Goal: Task Accomplishment & Management: Complete application form

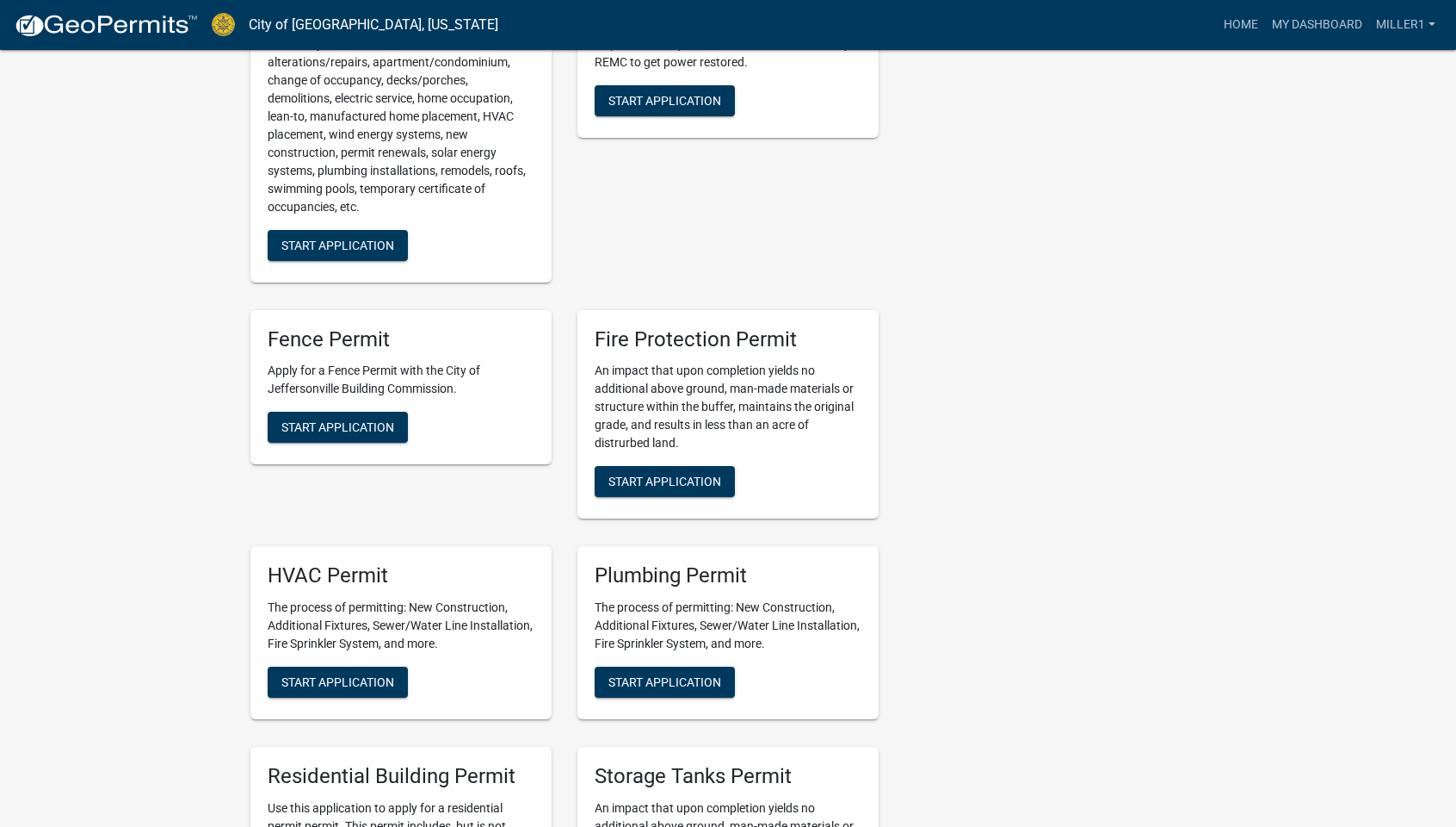
scroll to position [947, 0]
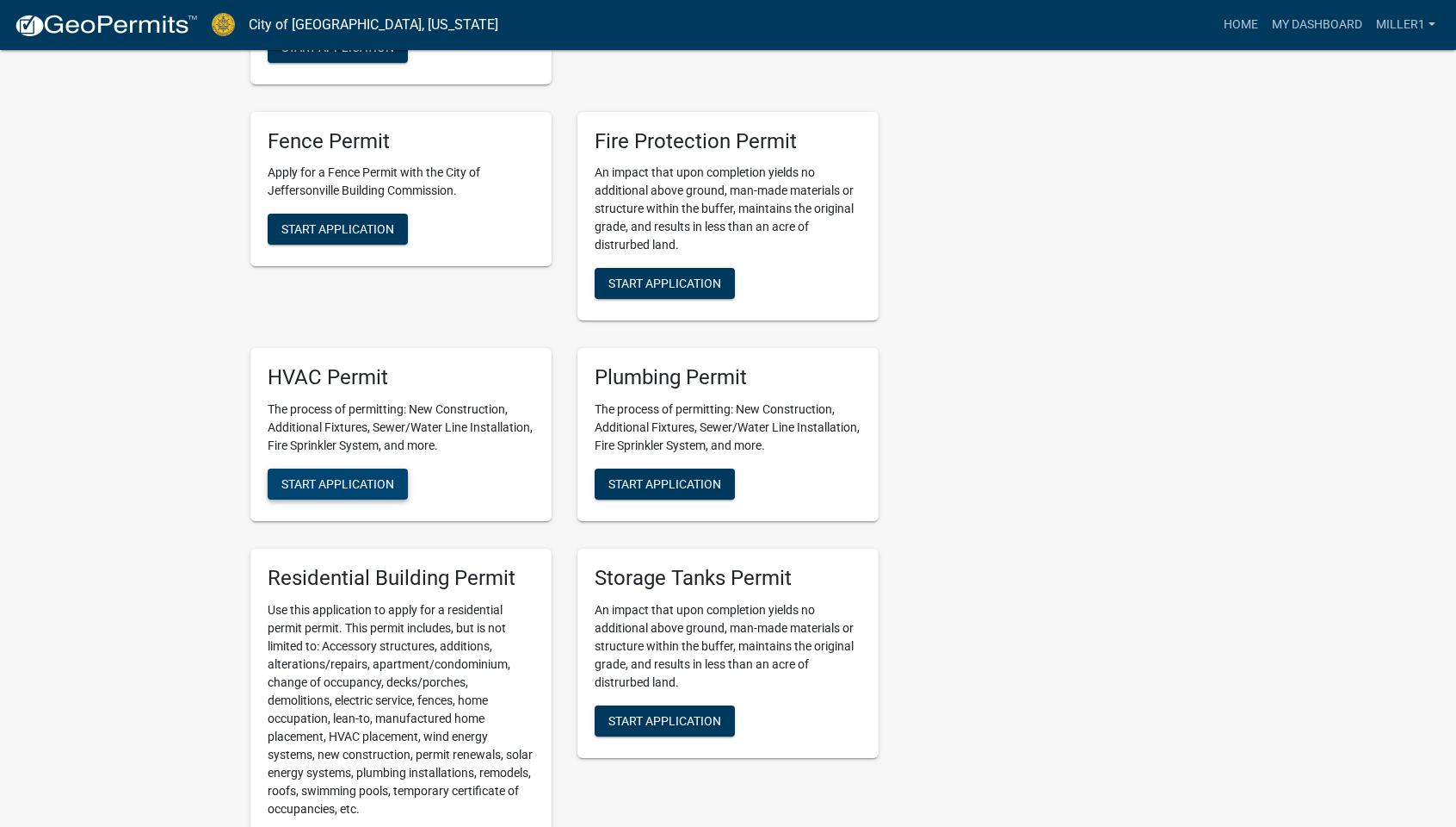
click at [343, 483] on span "Start Application" at bounding box center [337, 483] width 112 height 14
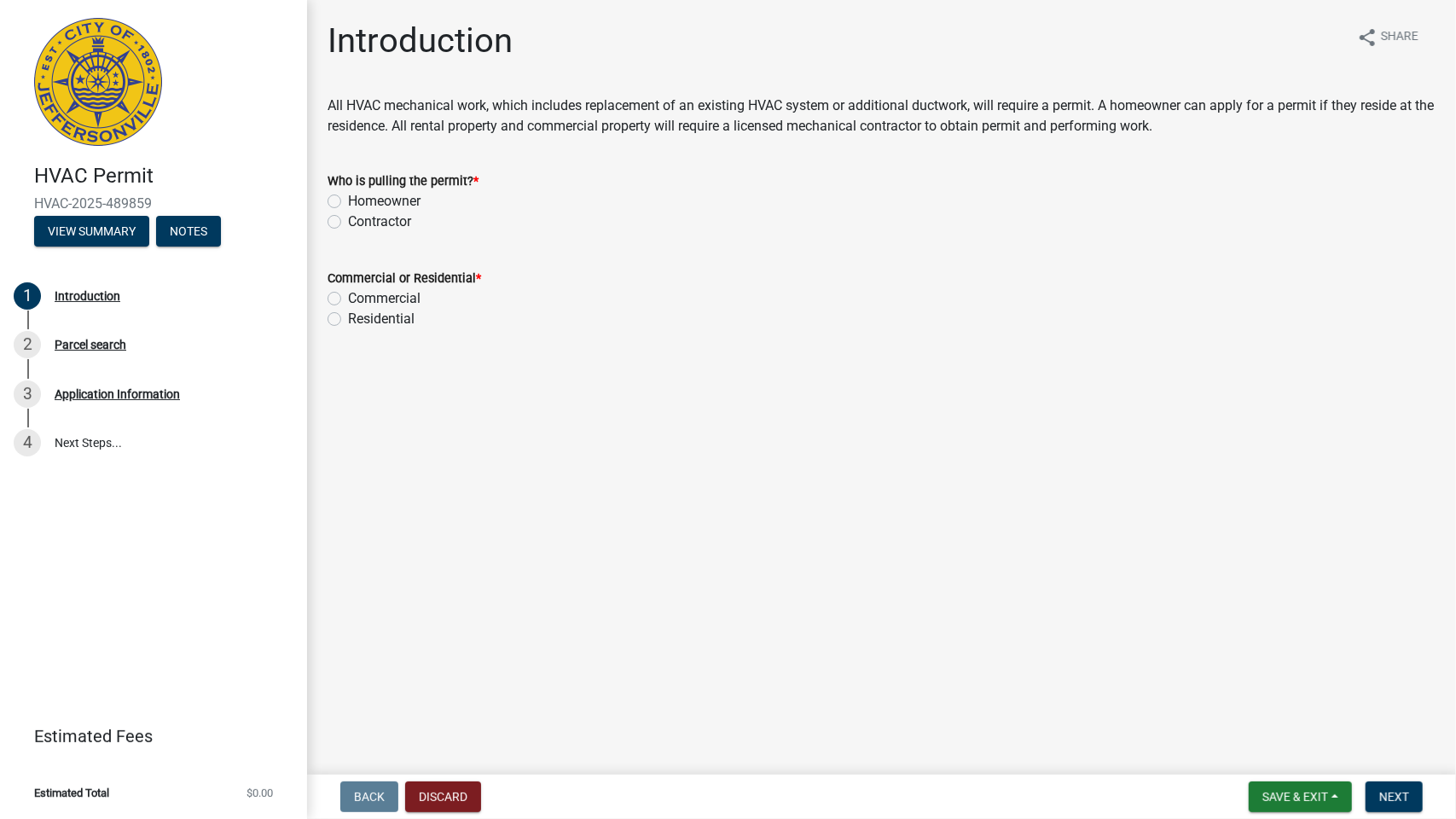
click at [348, 223] on label "Contractor" at bounding box center [379, 222] width 63 height 21
click at [348, 223] on input "Contractor" at bounding box center [353, 217] width 11 height 11
radio input "true"
click at [348, 320] on label "Residential" at bounding box center [381, 319] width 66 height 21
click at [348, 320] on input "Residential" at bounding box center [353, 314] width 11 height 11
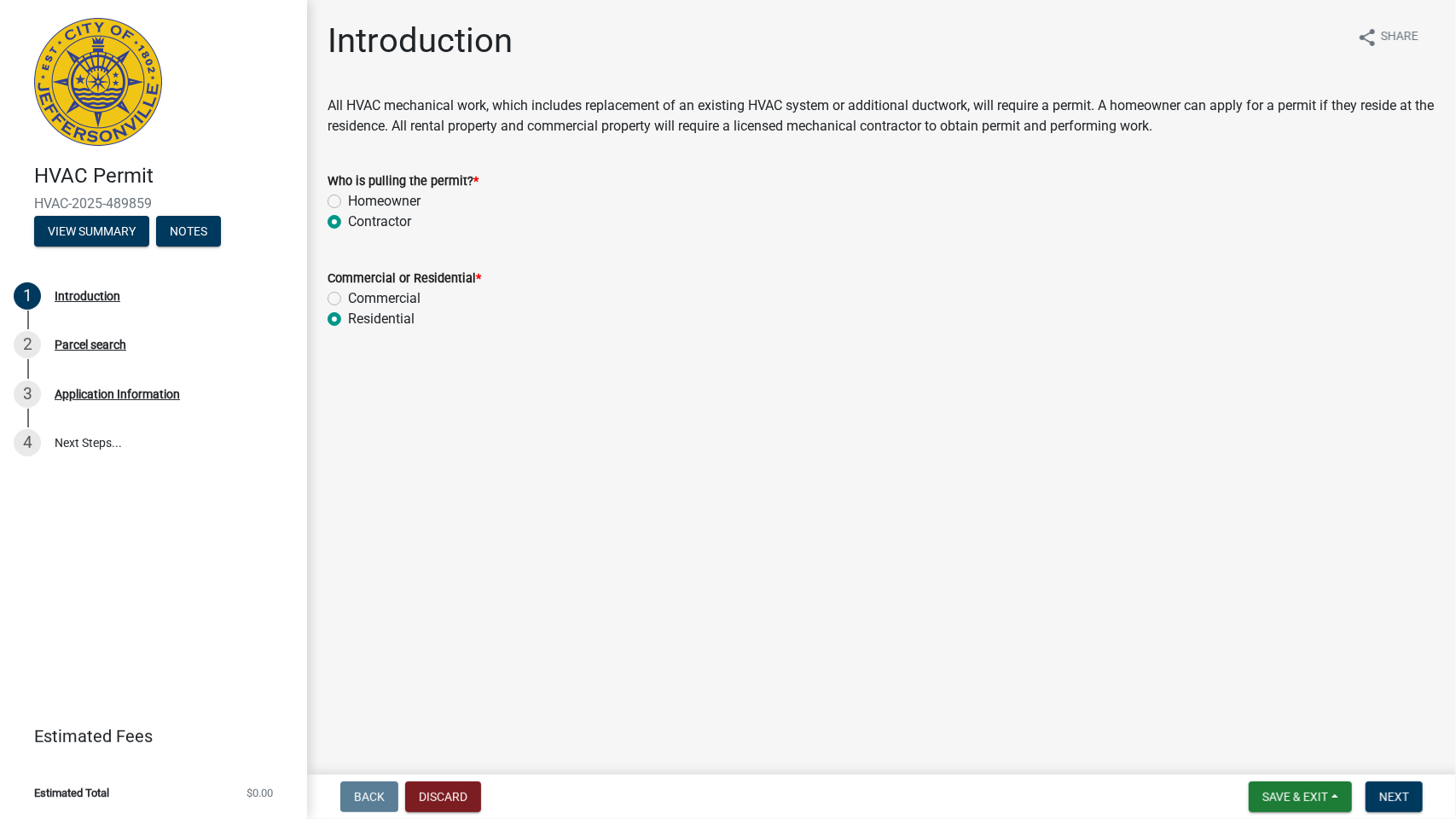
radio input "true"
click at [1390, 795] on span "Next" at bounding box center [1394, 797] width 30 height 14
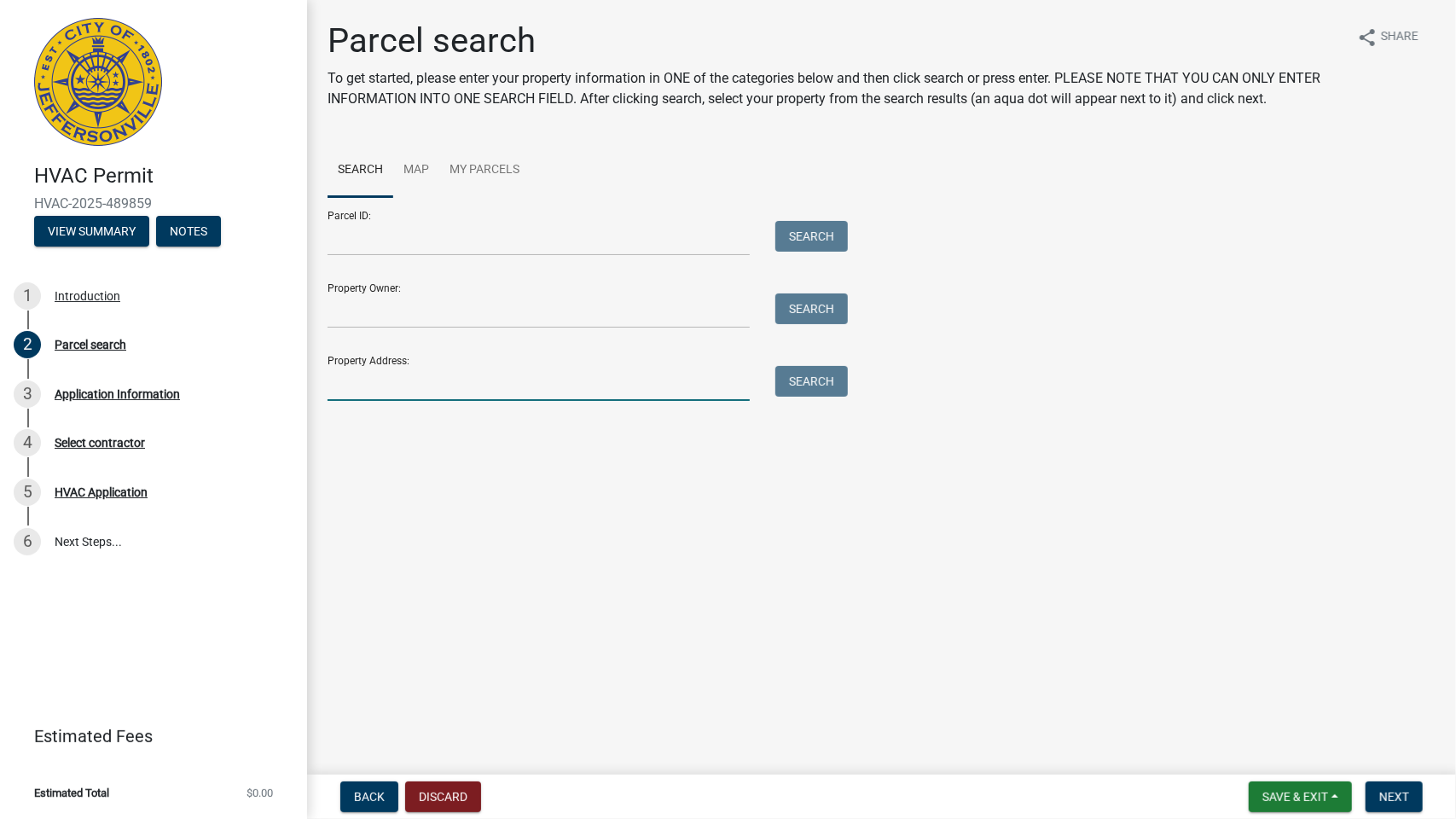
click at [368, 389] on input "Property Address:" at bounding box center [538, 382] width 422 height 35
type input "[STREET_ADDRESS]"
click at [803, 382] on button "Search" at bounding box center [812, 381] width 73 height 31
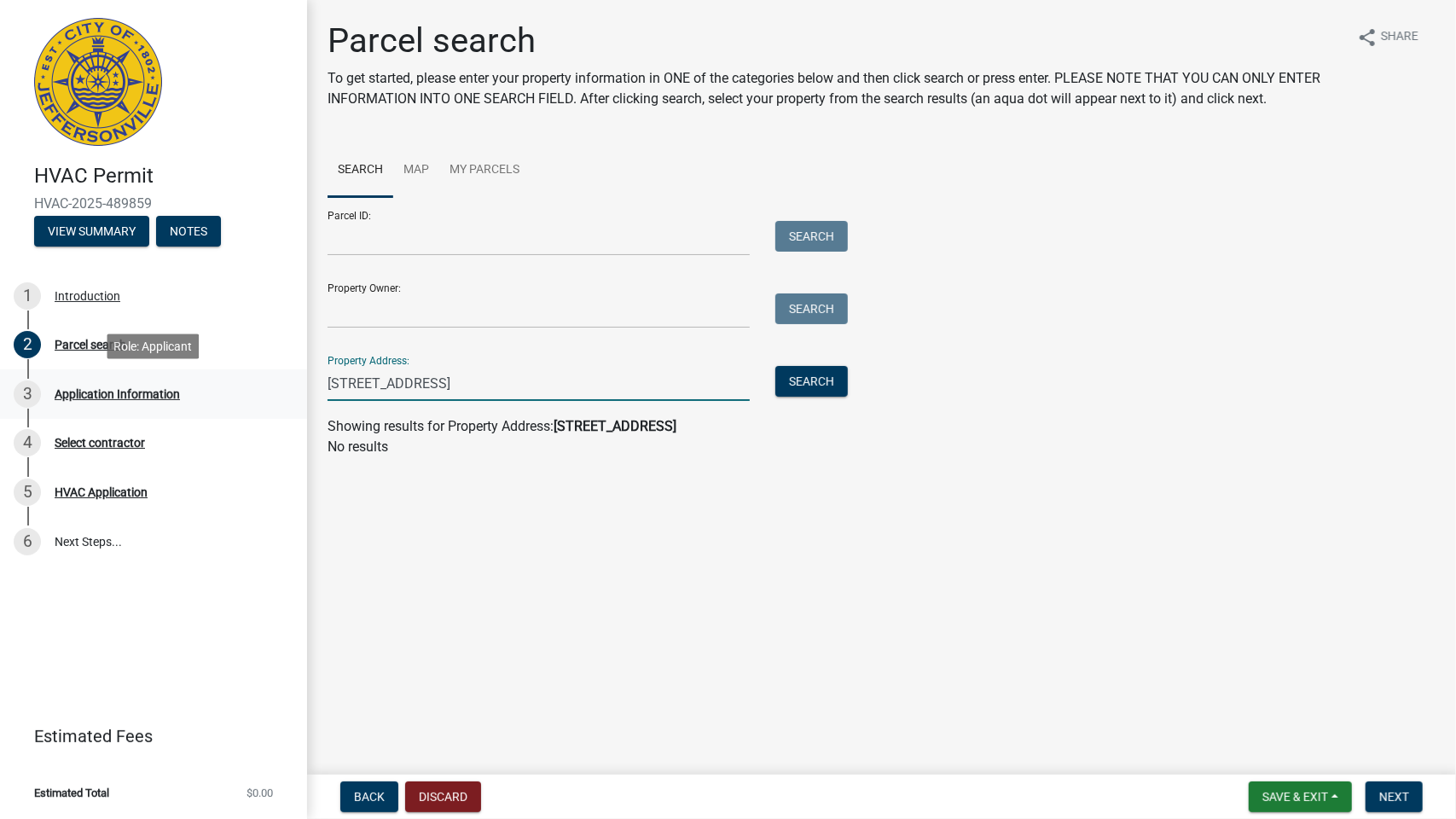
drag, startPoint x: 498, startPoint y: 383, endPoint x: 85, endPoint y: 383, distance: 413.0
click at [92, 385] on div "HVAC Permit HVAC-2025-489859 View Summary Notes 1 Introduction 2 Parcel search …" at bounding box center [728, 410] width 1456 height 819
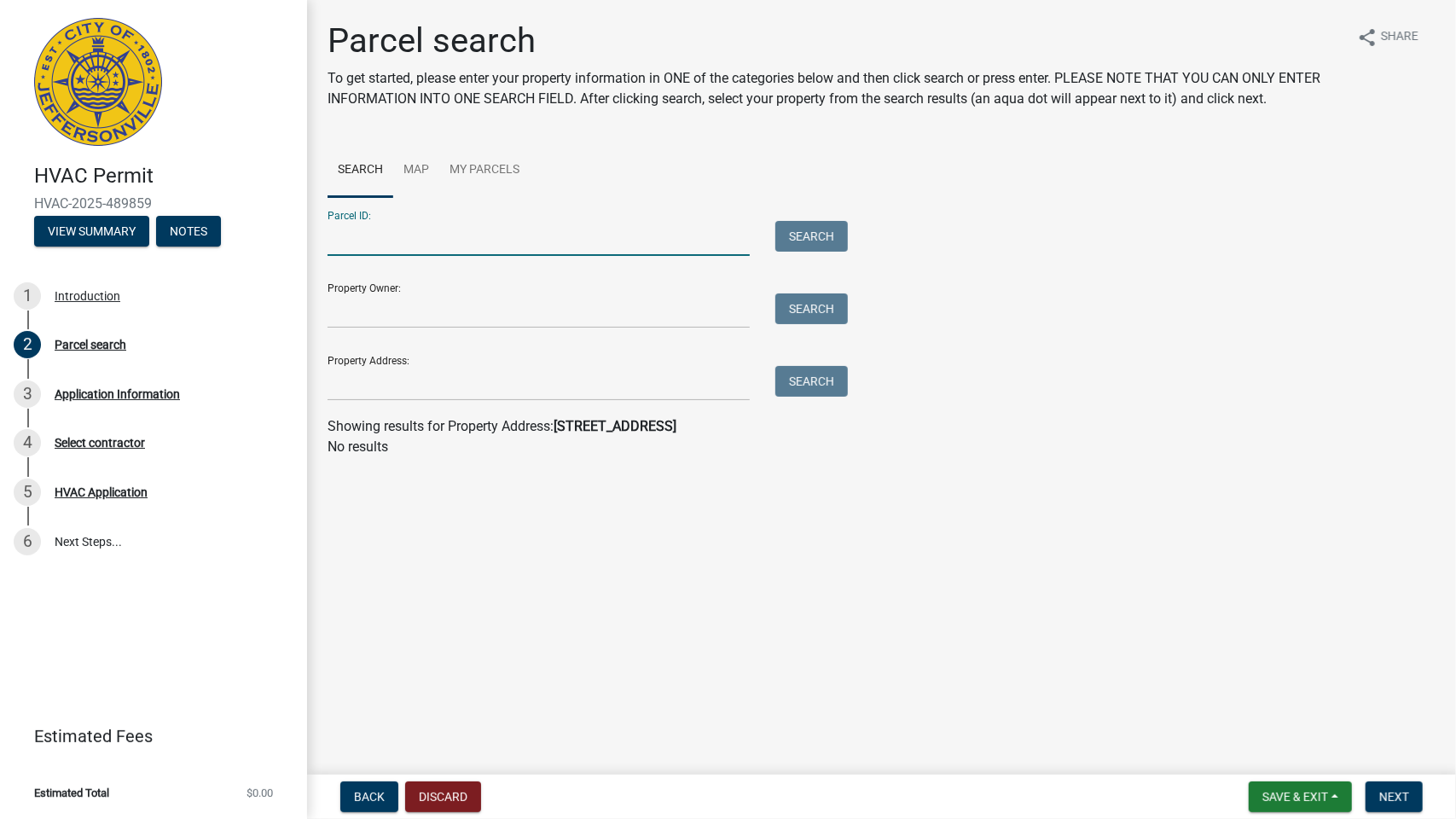
click at [343, 235] on input "Parcel ID:" at bounding box center [538, 237] width 422 height 35
type input "10-42-01-400-597.000-039"
click at [803, 240] on button "Search" at bounding box center [812, 236] width 73 height 31
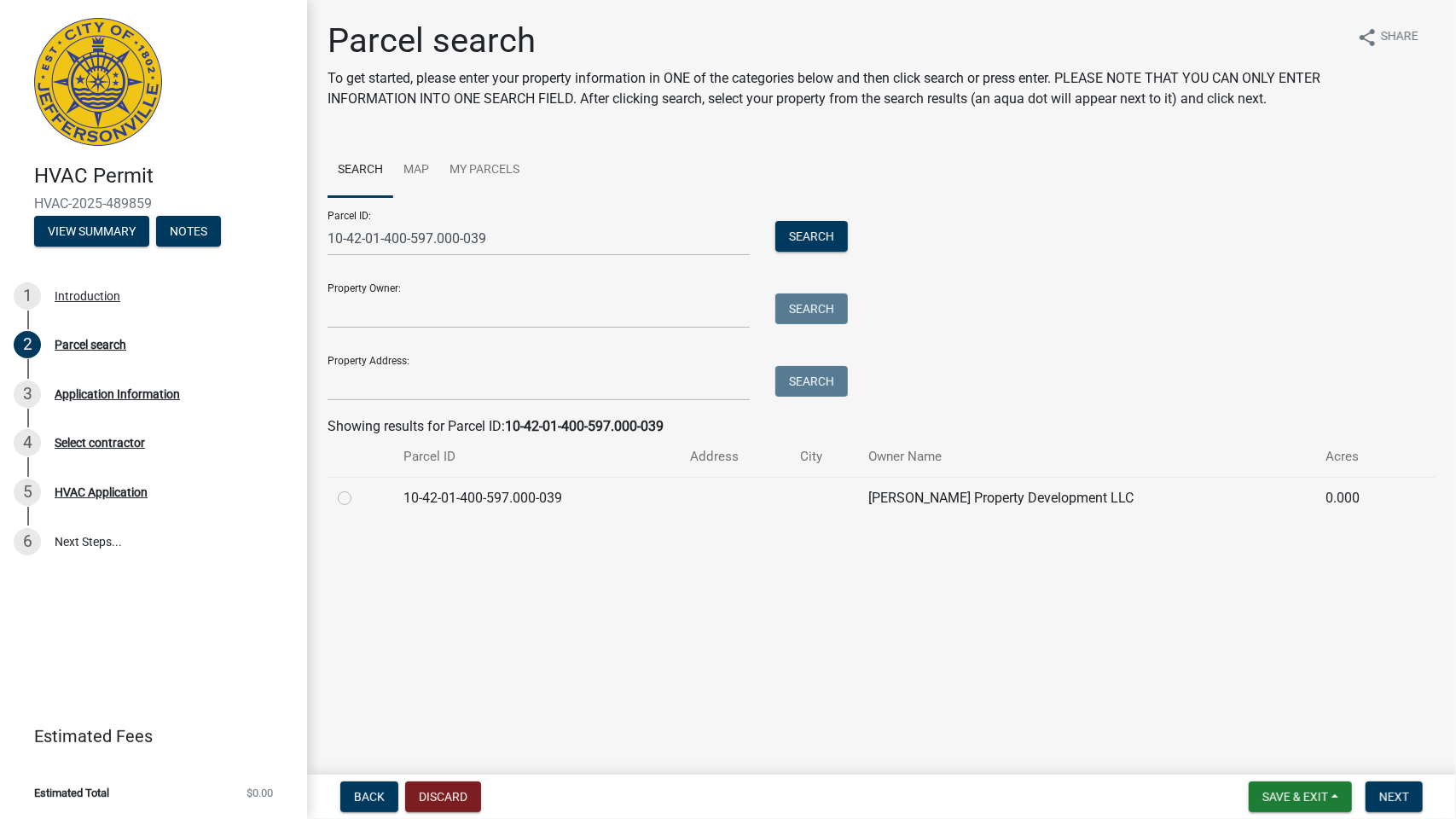
click at [358, 488] on label at bounding box center [358, 488] width 0 height 0
click at [358, 499] on input "radio" at bounding box center [364, 494] width 11 height 11
radio input "true"
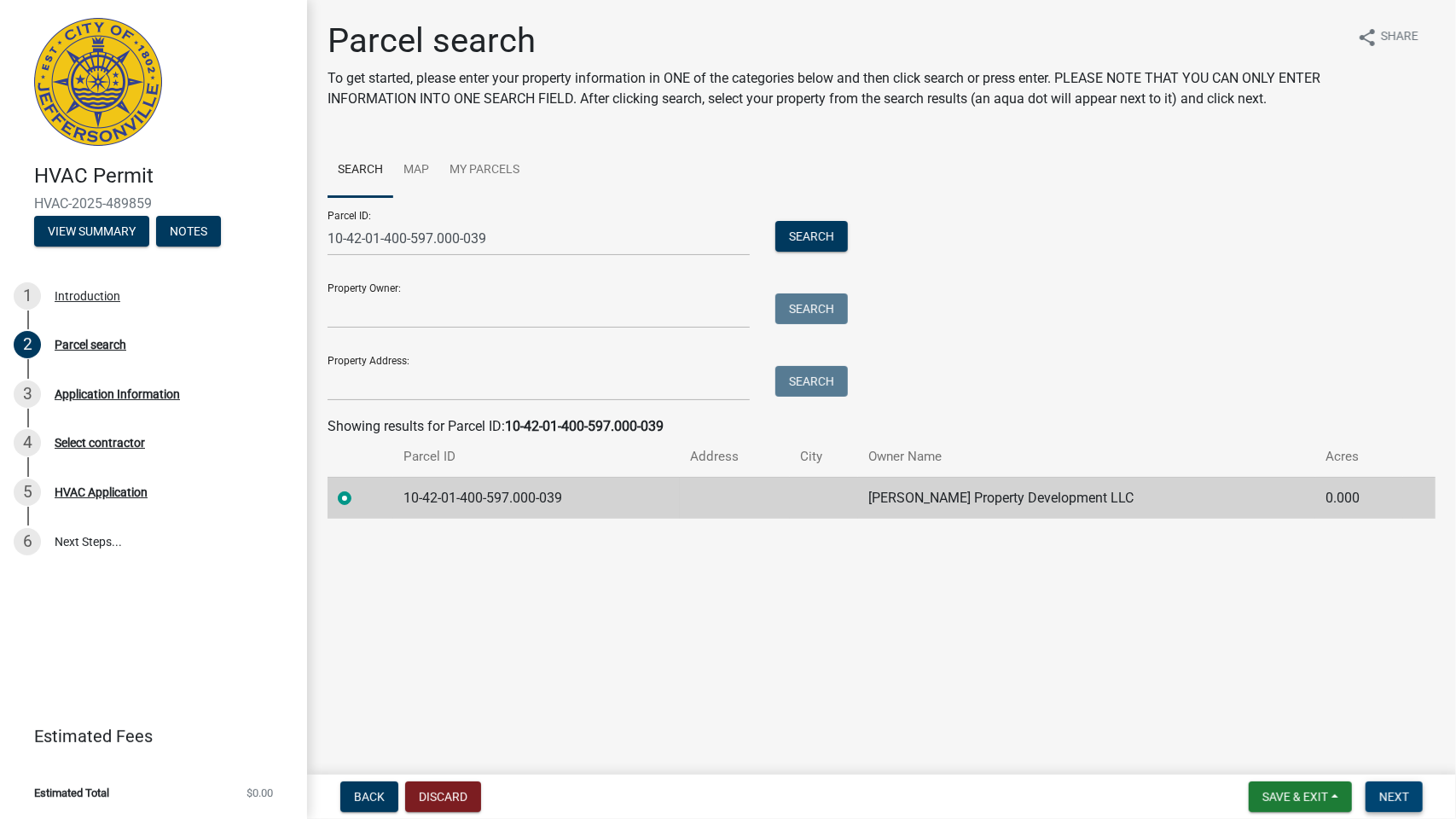
click at [1375, 795] on button "Next" at bounding box center [1393, 796] width 57 height 31
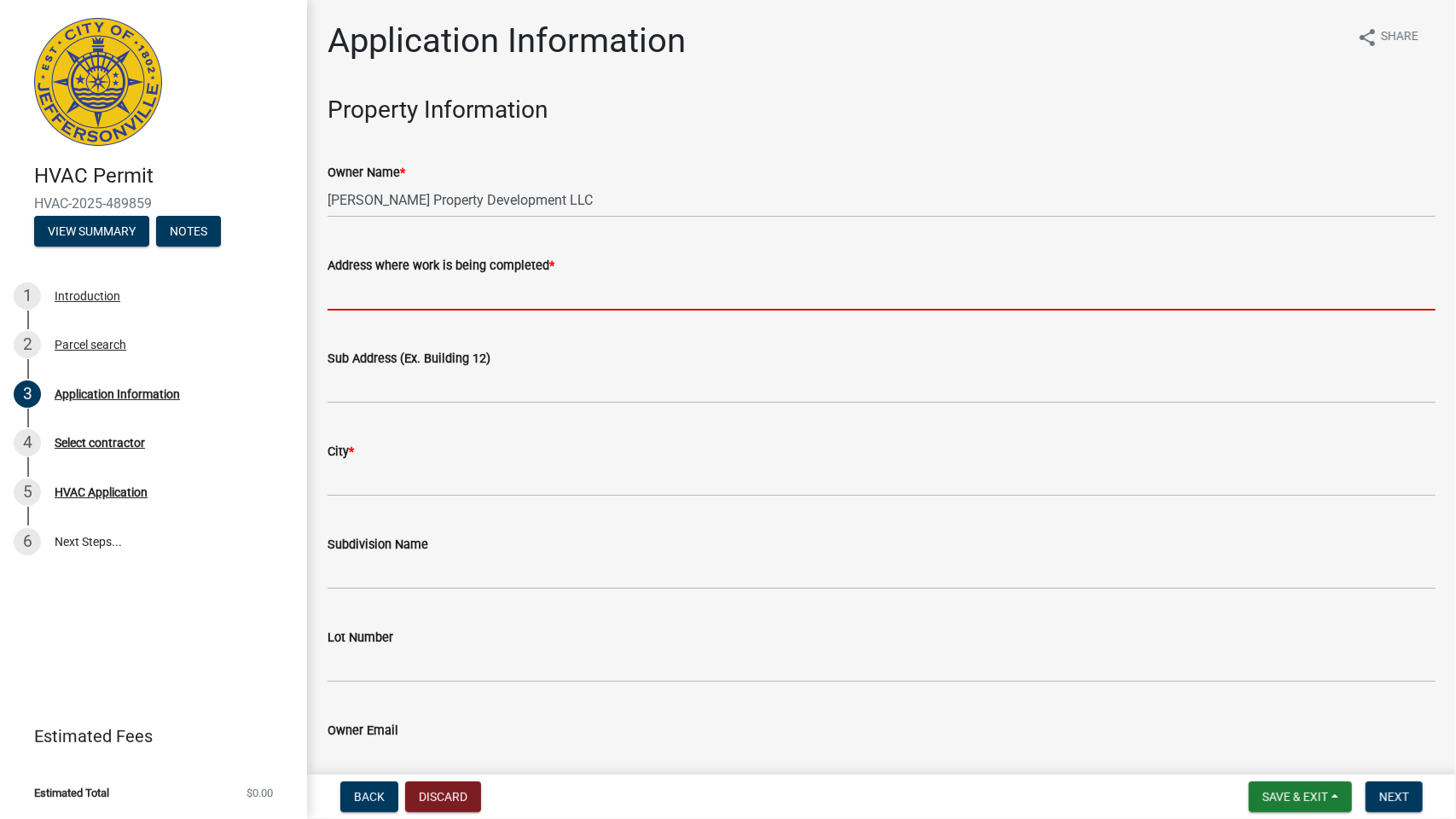
click at [376, 288] on input "Address where work is being completed *" at bounding box center [881, 293] width 1108 height 35
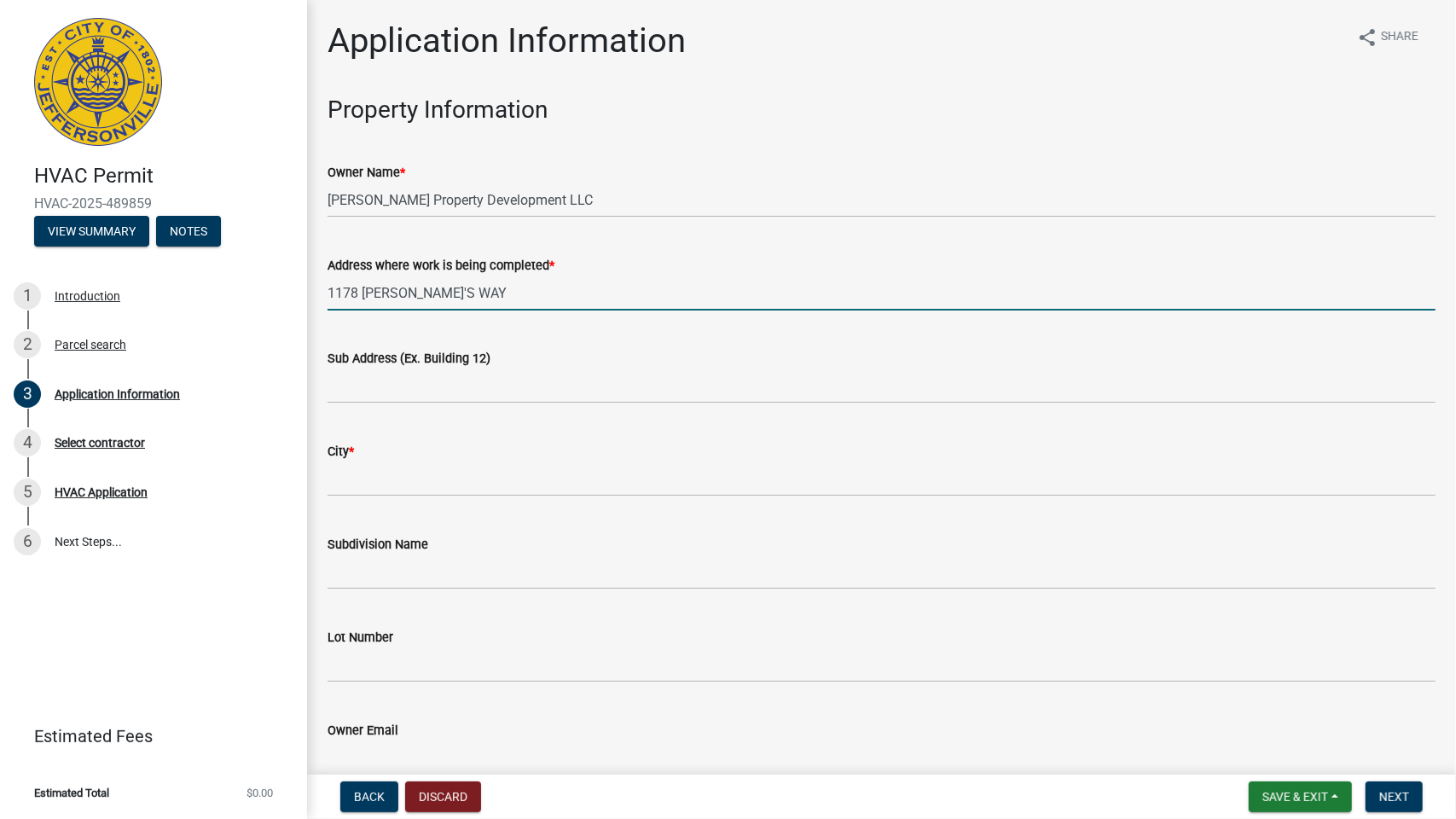
type input "1178 [PERSON_NAME]'S WAY"
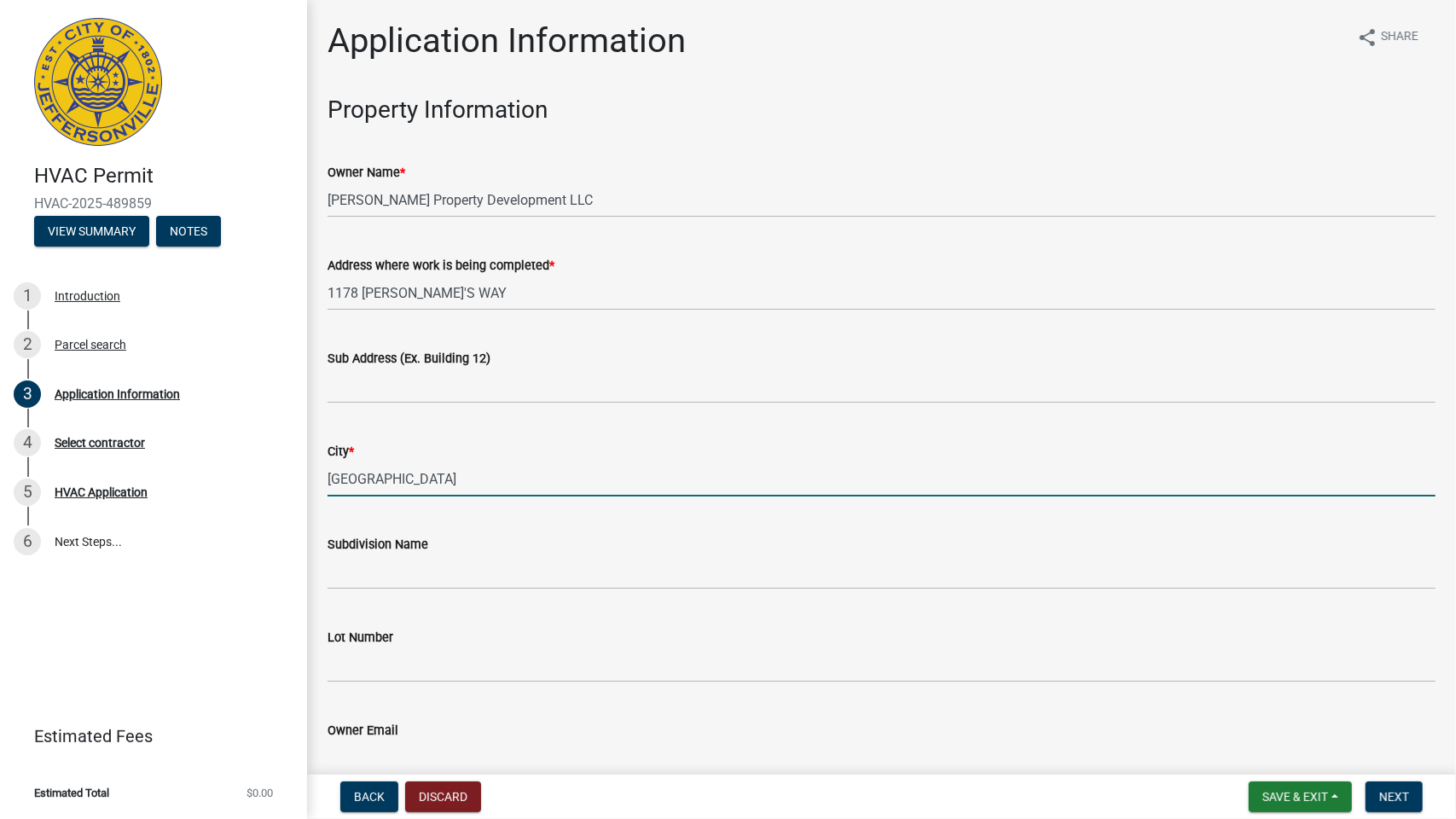
type input "[GEOGRAPHIC_DATA]"
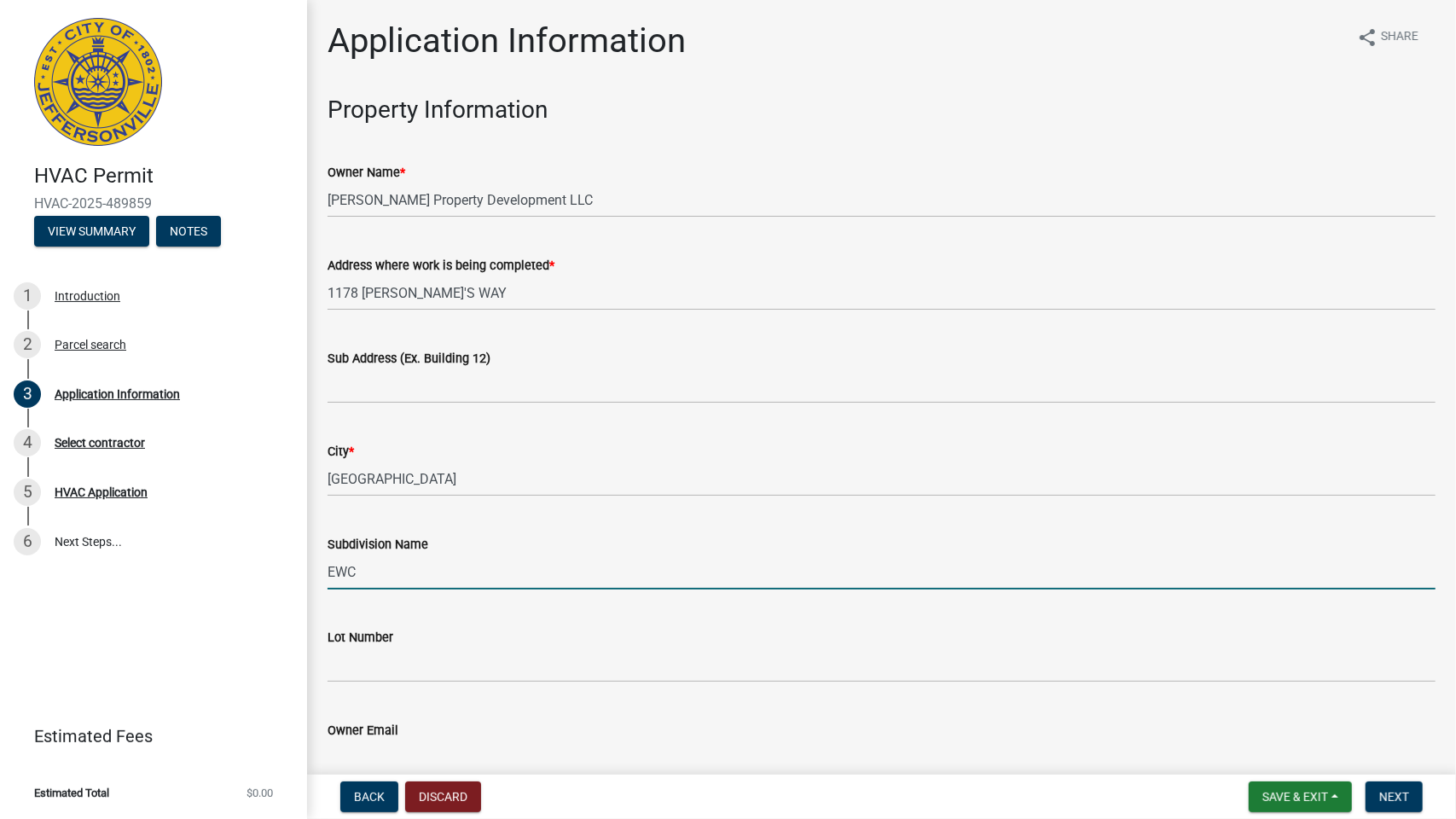
type input "EWC"
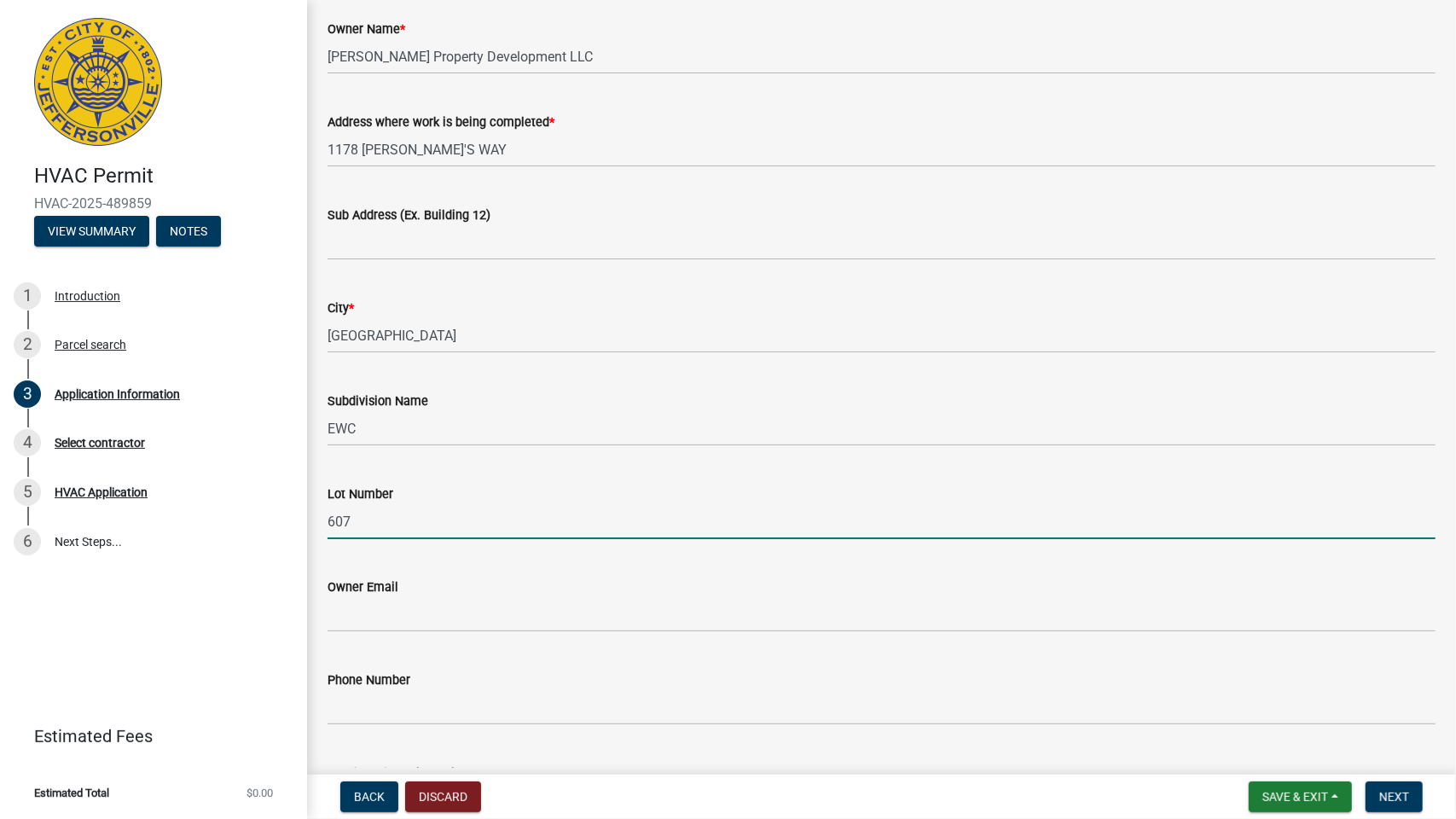
scroll to position [341, 0]
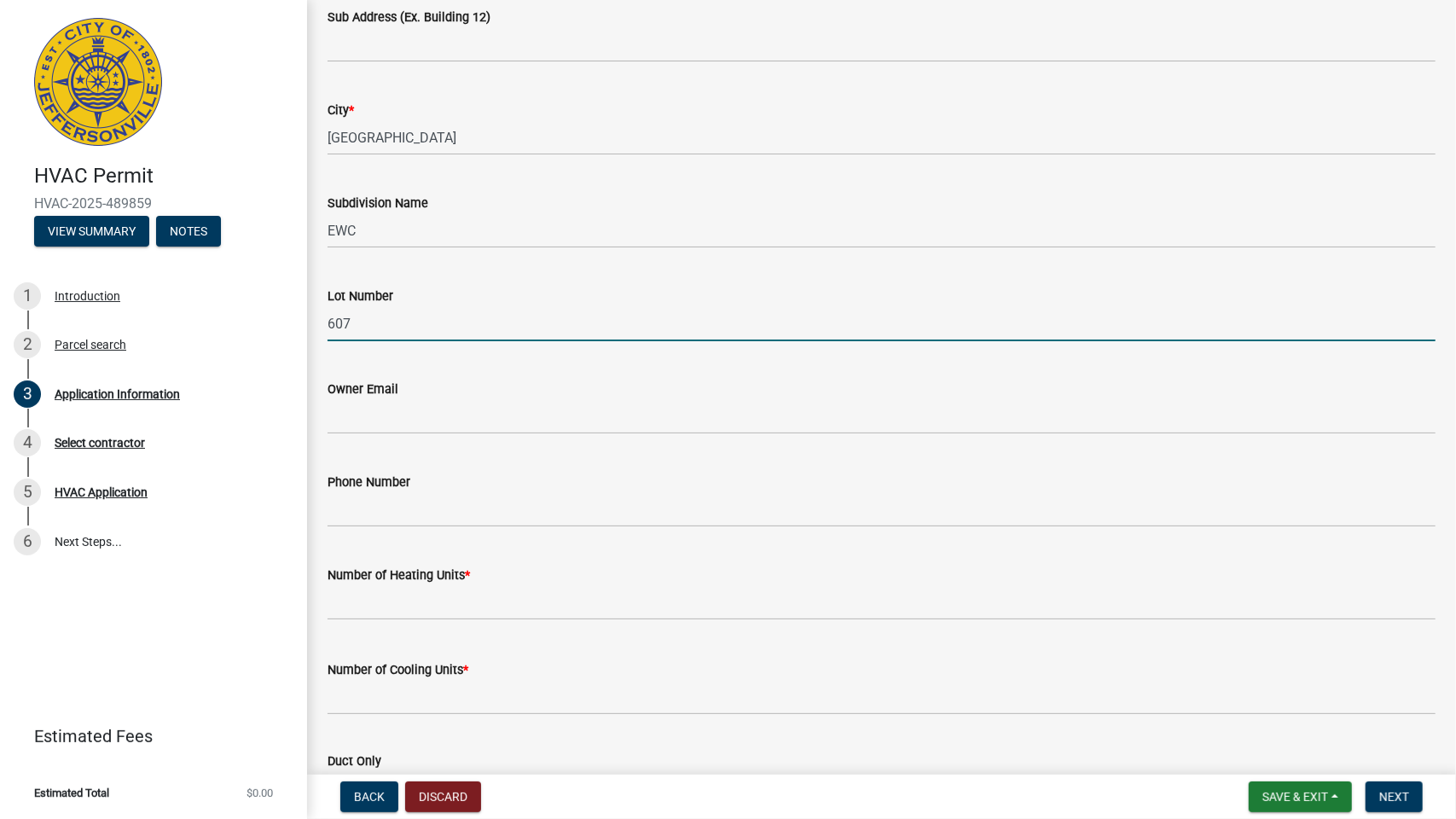
type input "607"
click at [352, 606] on input "text" at bounding box center [881, 602] width 1108 height 35
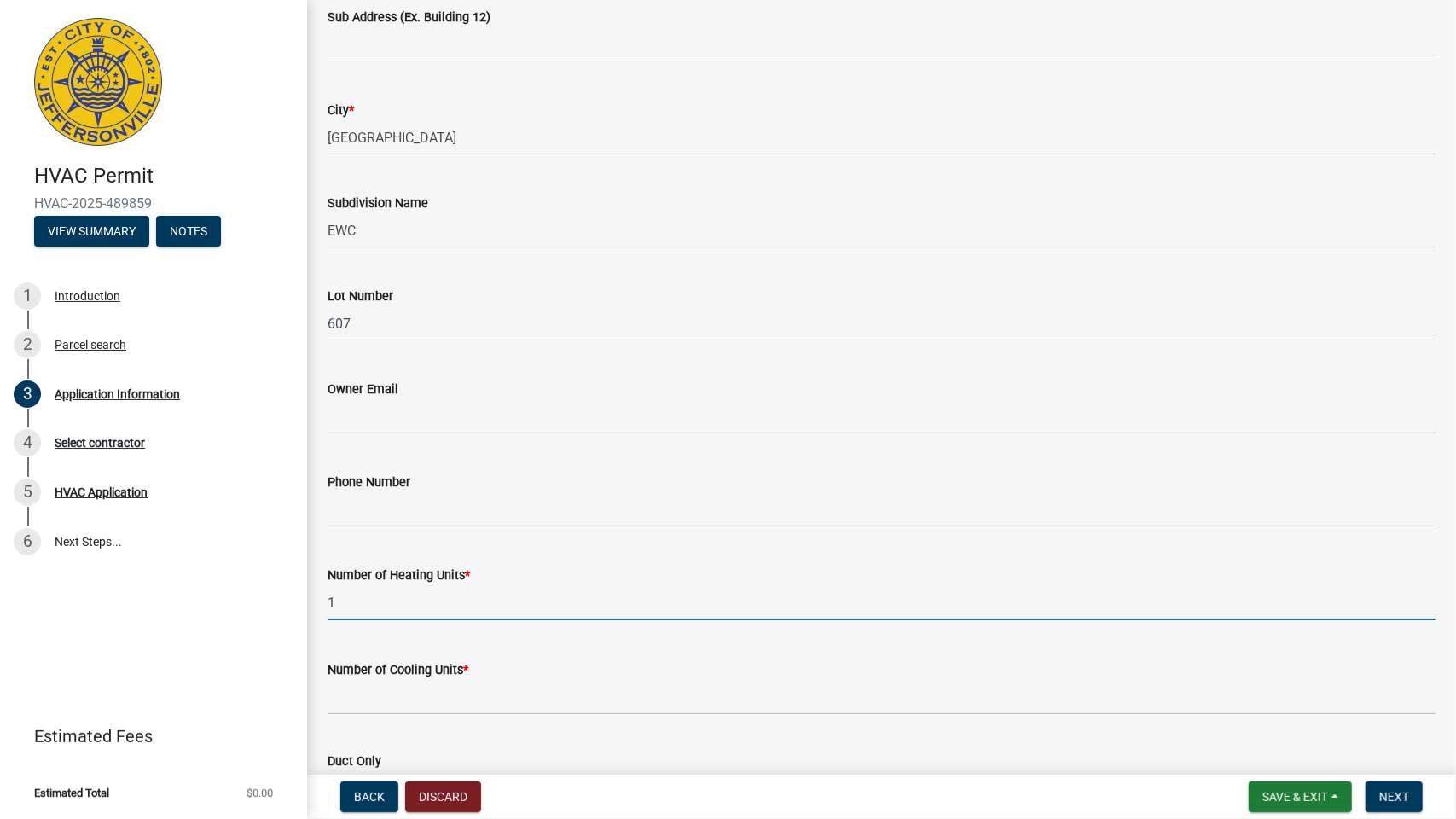
type input "1"
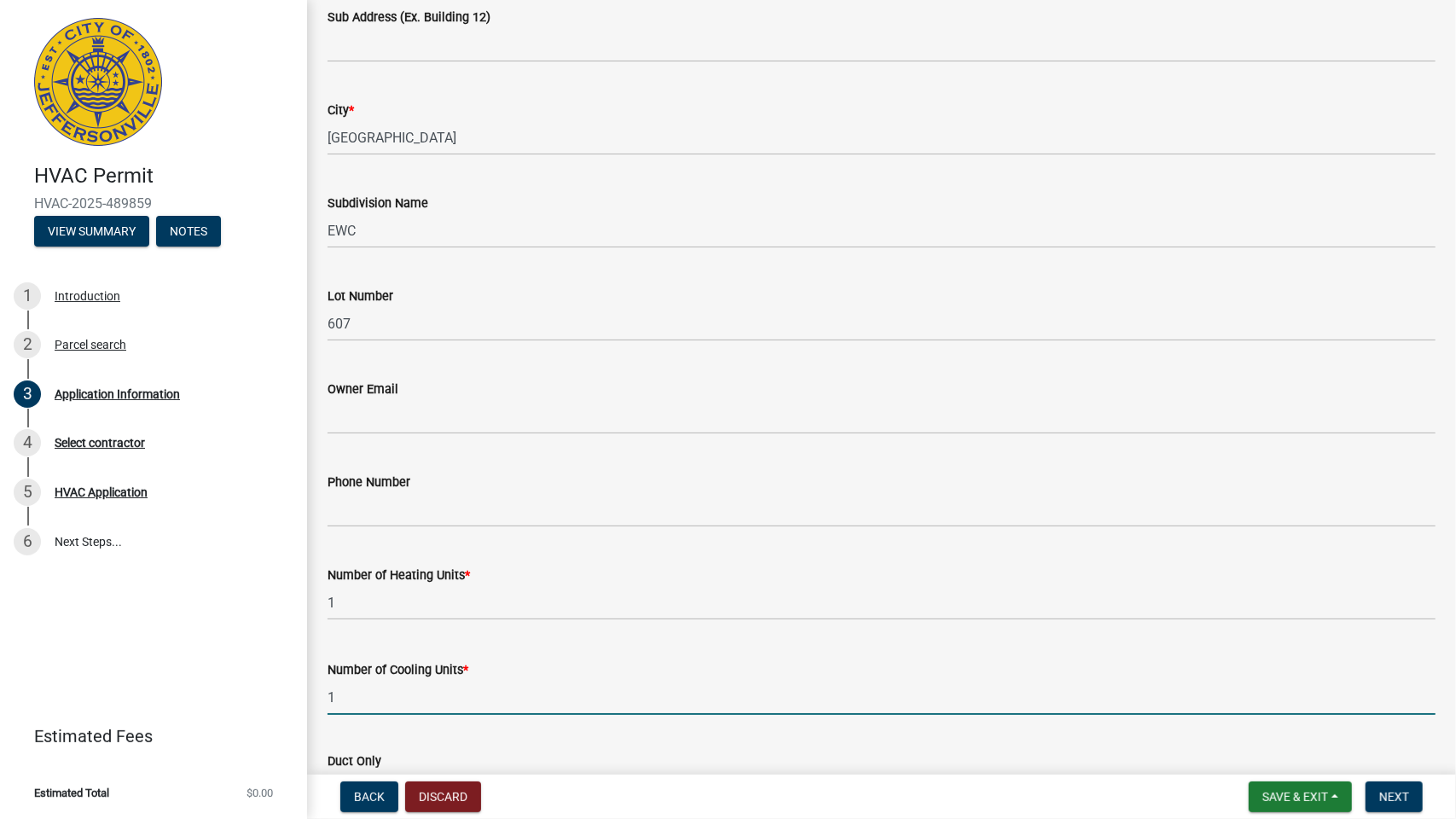
type input "1"
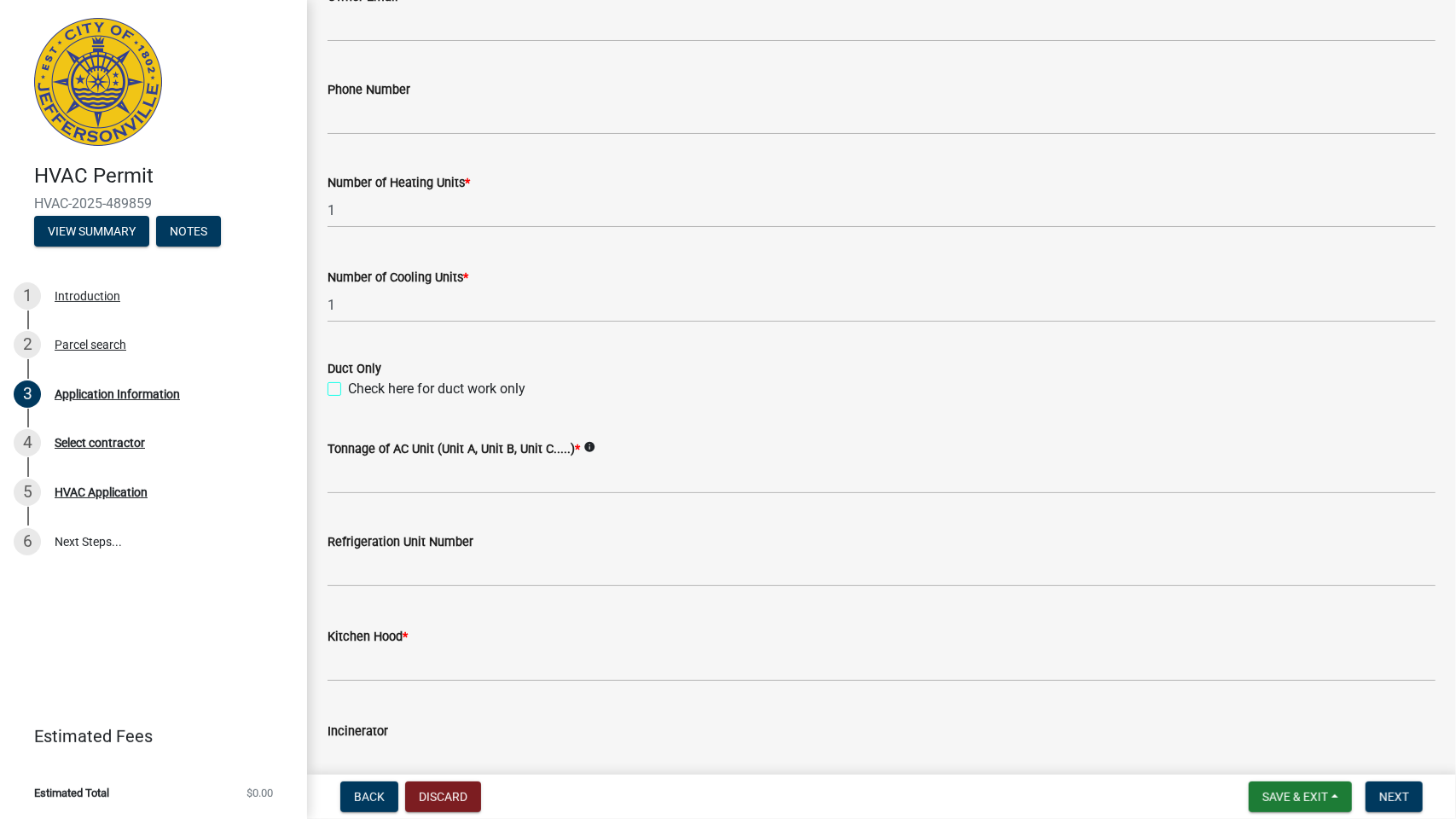
scroll to position [904, 0]
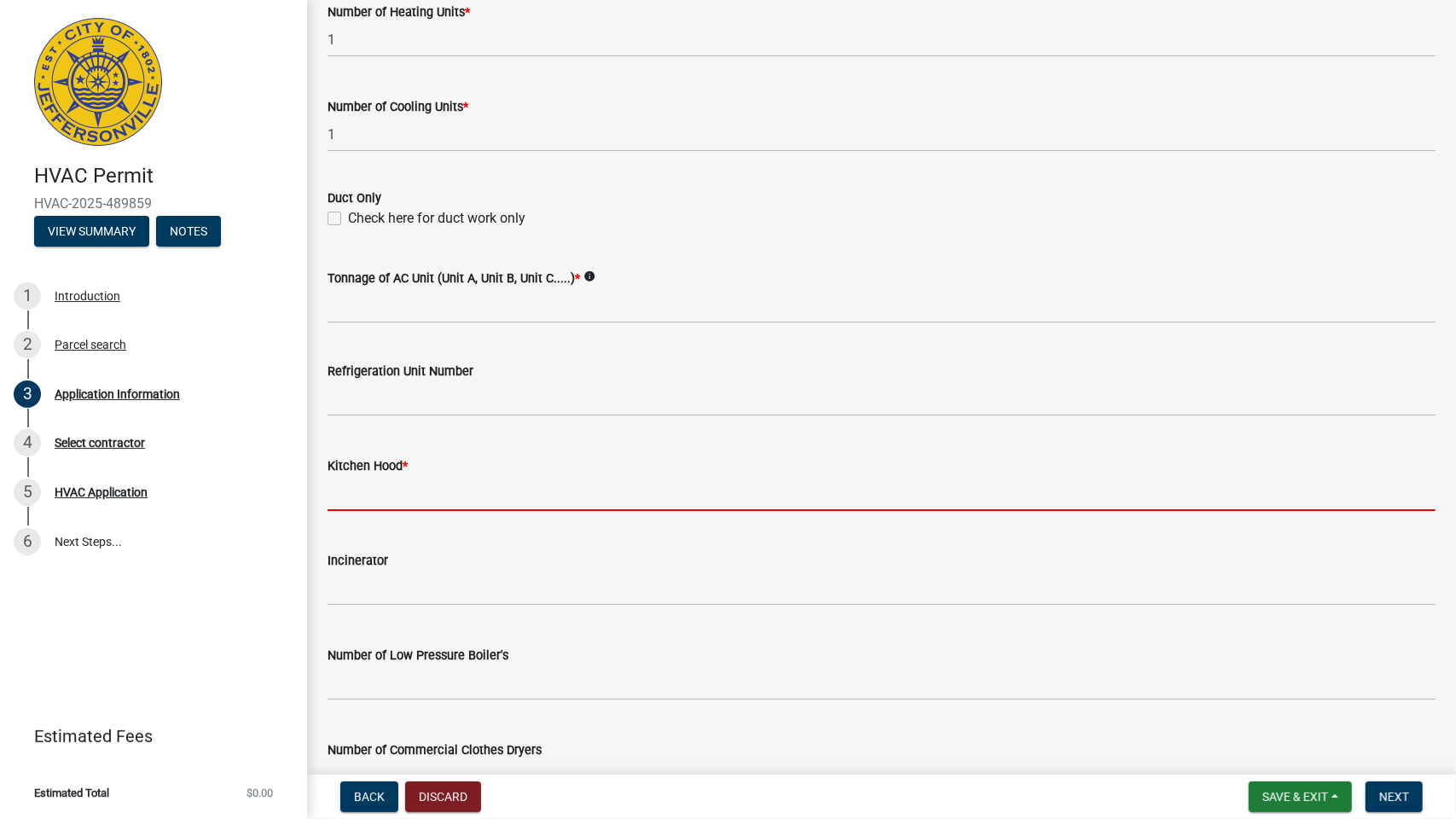
click at [356, 496] on input "text" at bounding box center [881, 493] width 1108 height 35
type input "0"
click at [201, 632] on div "HVAC Permit HVAC-2025-489859 View Summary Notes 1 Introduction 2 Parcel search …" at bounding box center [153, 410] width 307 height 819
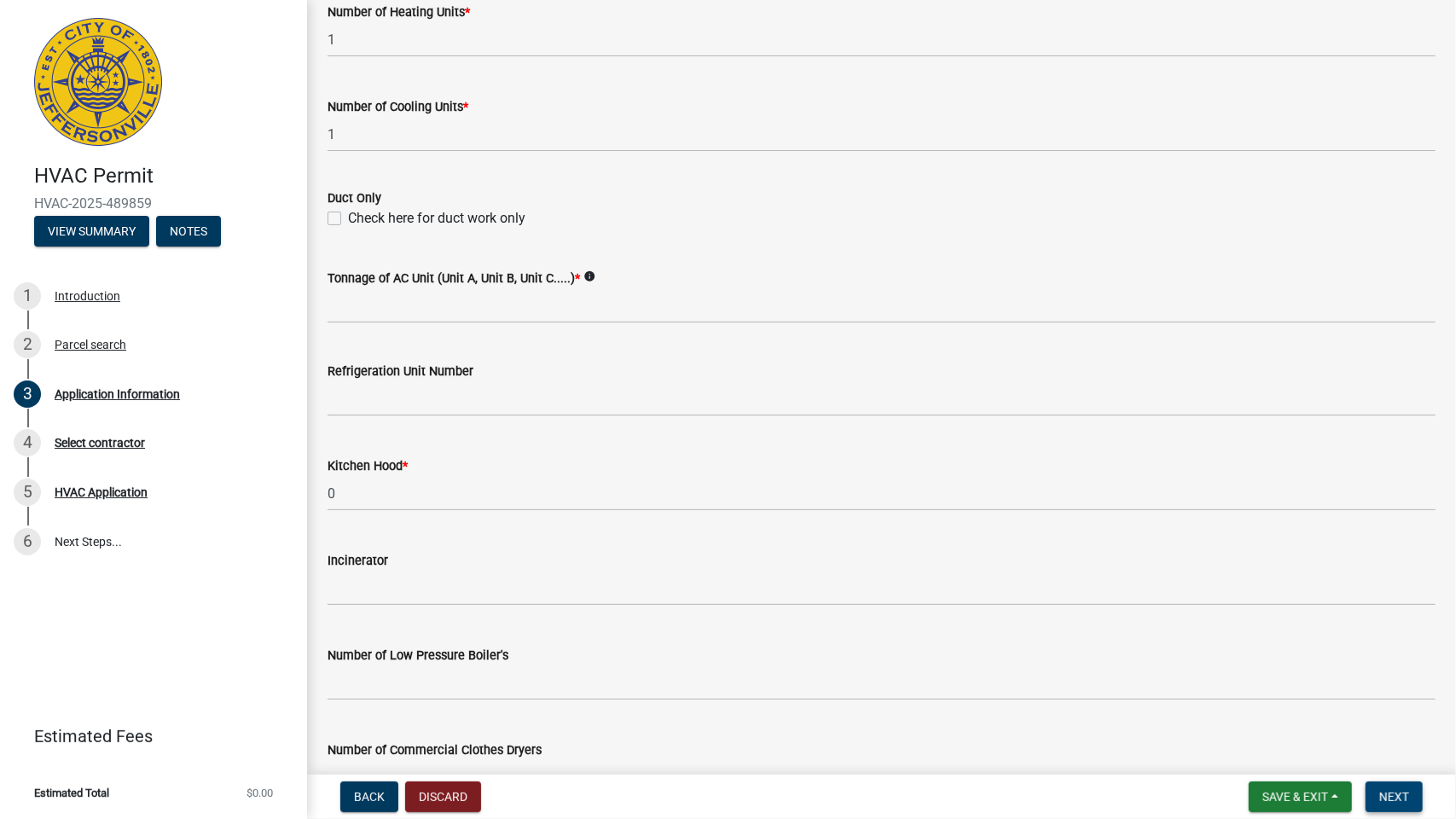
click at [1400, 797] on span "Next" at bounding box center [1394, 797] width 30 height 14
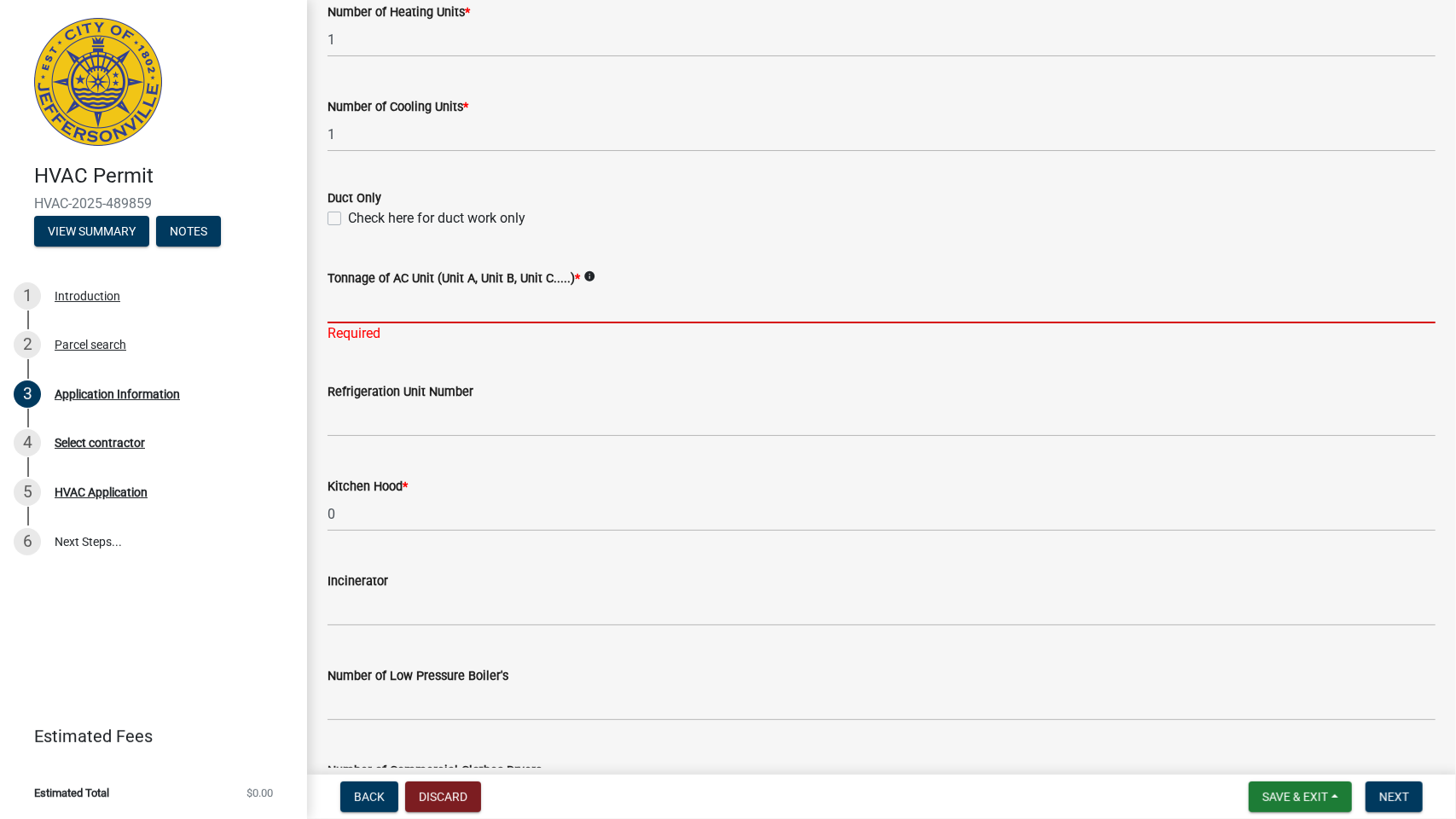
click at [373, 303] on input "Tonnage of AC Unit (Unit A, Unit B, Unit C.....) *" at bounding box center [881, 305] width 1108 height 35
type input "2.5"
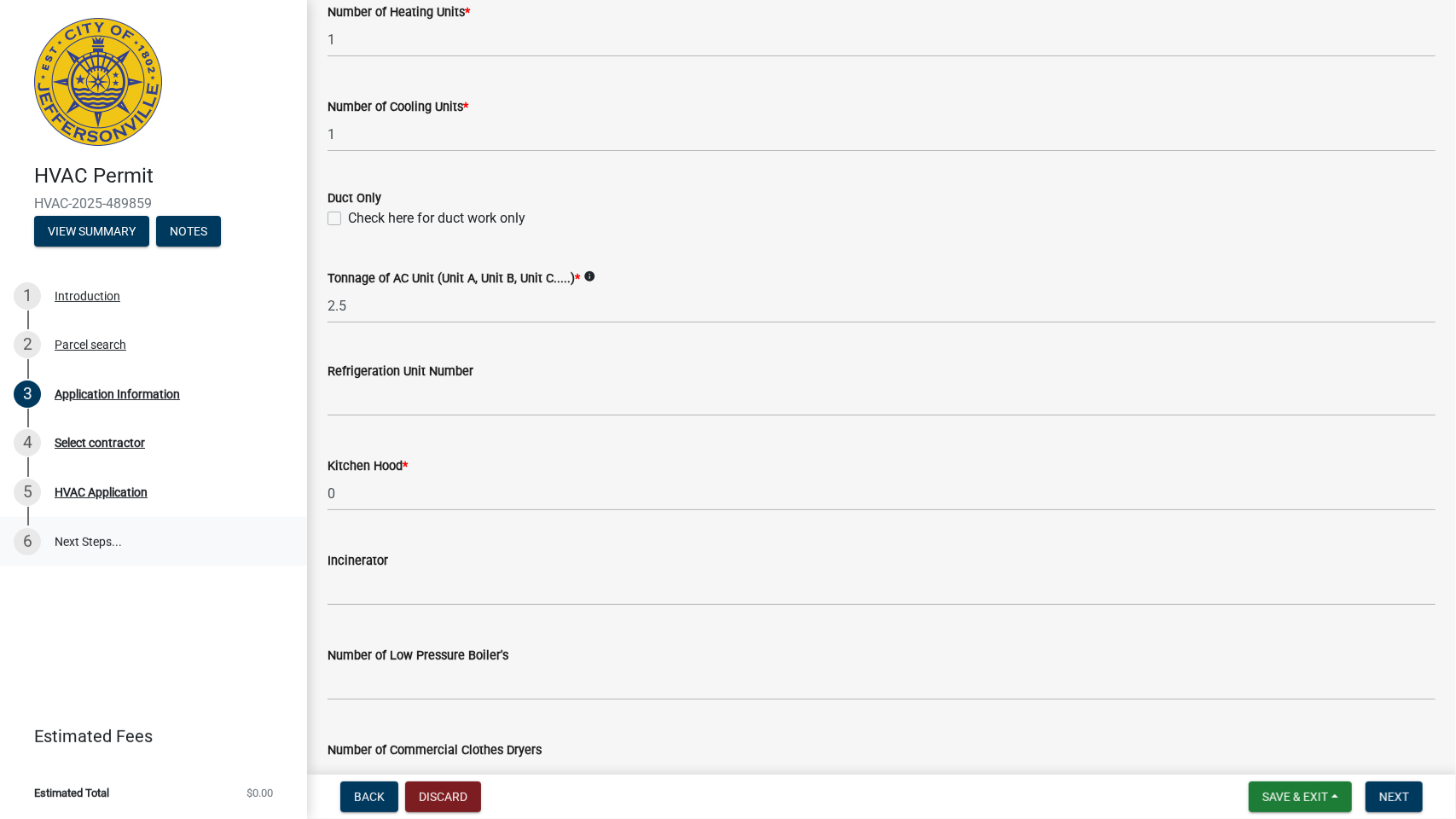
click at [195, 559] on link "6 Next Steps..." at bounding box center [153, 541] width 307 height 50
click at [1392, 787] on button "Next" at bounding box center [1393, 796] width 57 height 31
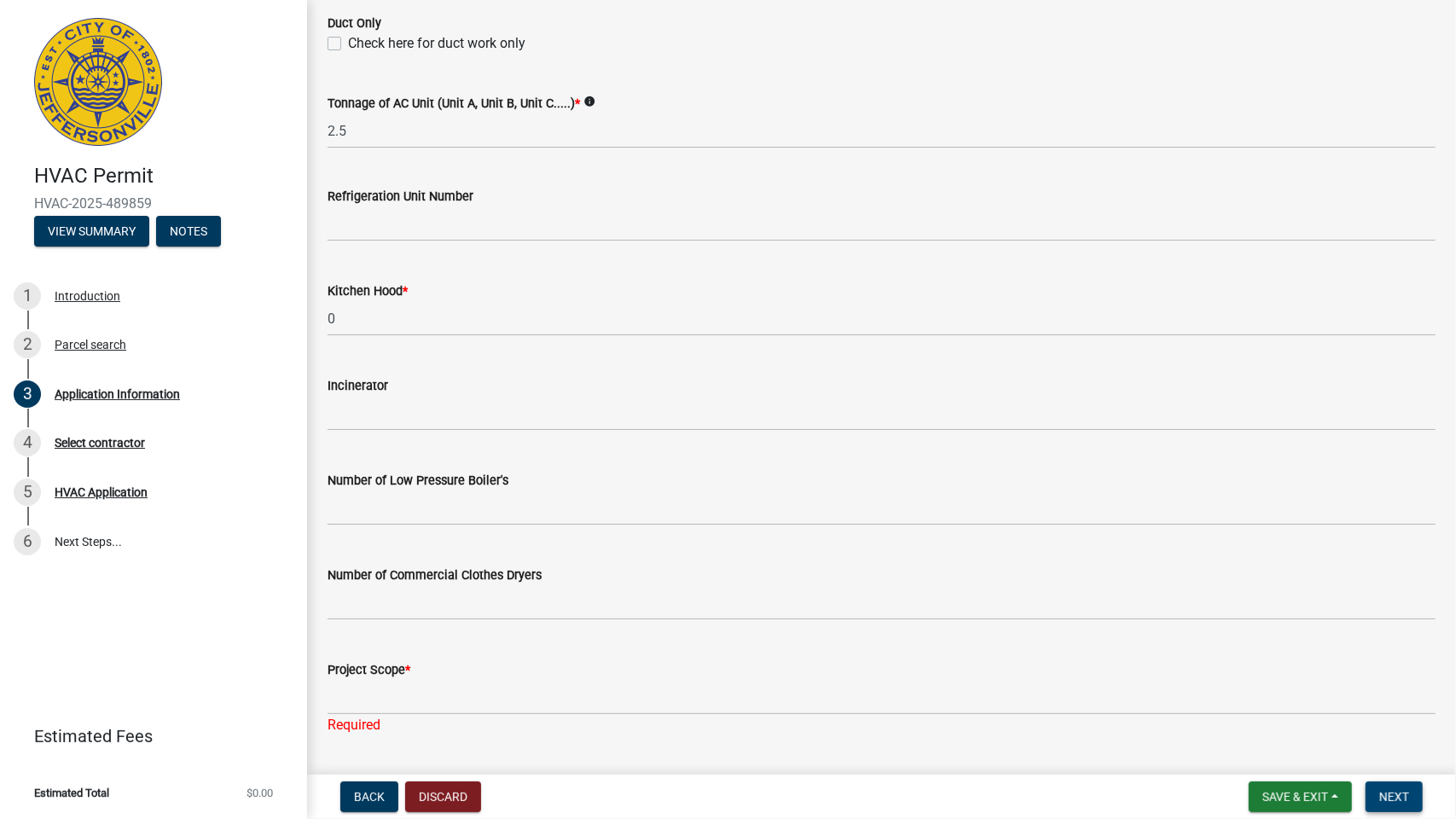
scroll to position [1126, 0]
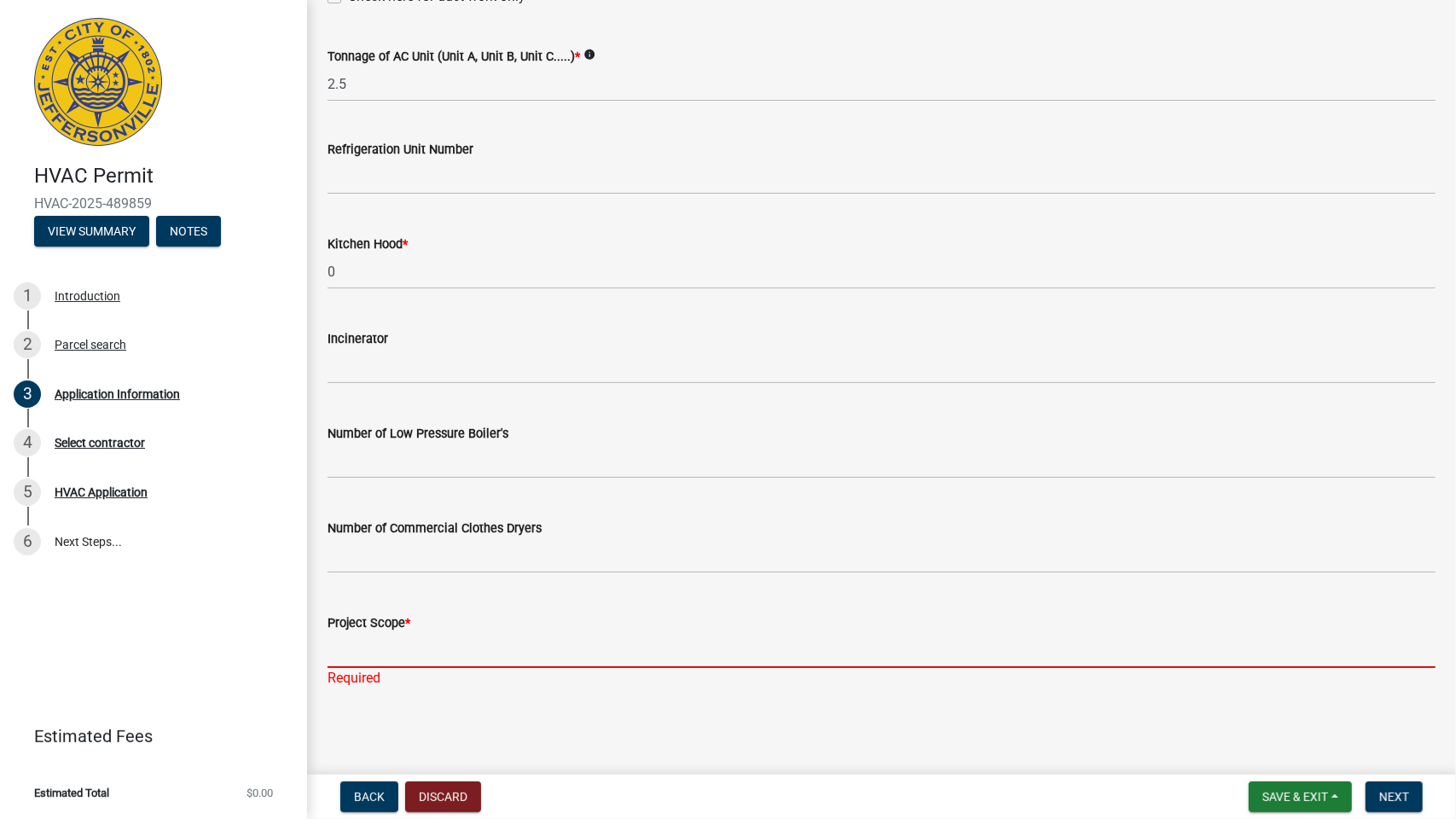
click at [344, 654] on input "Project Scope *" at bounding box center [881, 650] width 1108 height 35
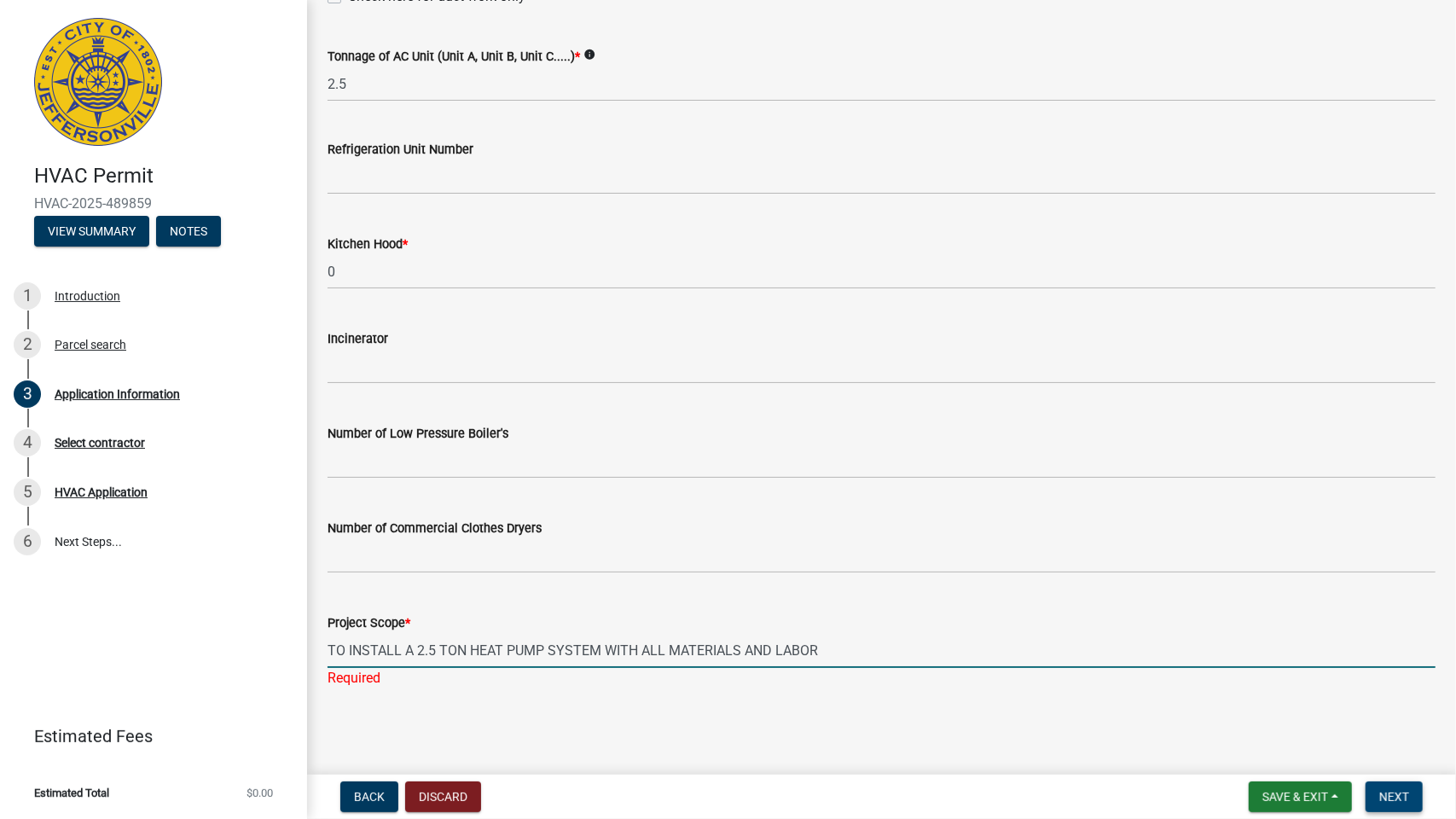
type input "TO INSTALL A 2.5 TON HEAT PUMP SYSTEM WITH ALL MATERIALS AND LABOR"
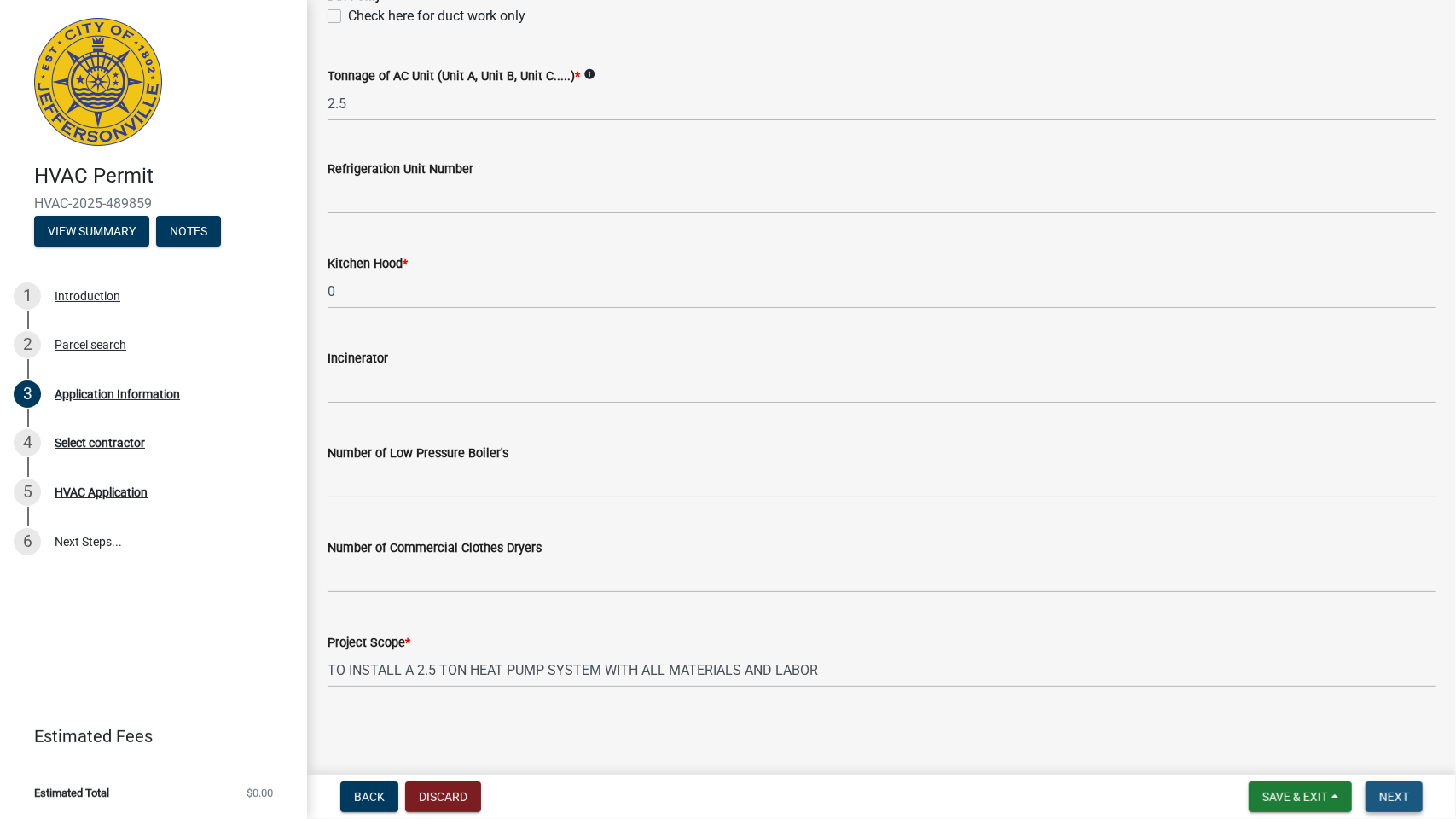
click at [1399, 802] on span "Next" at bounding box center [1394, 797] width 30 height 14
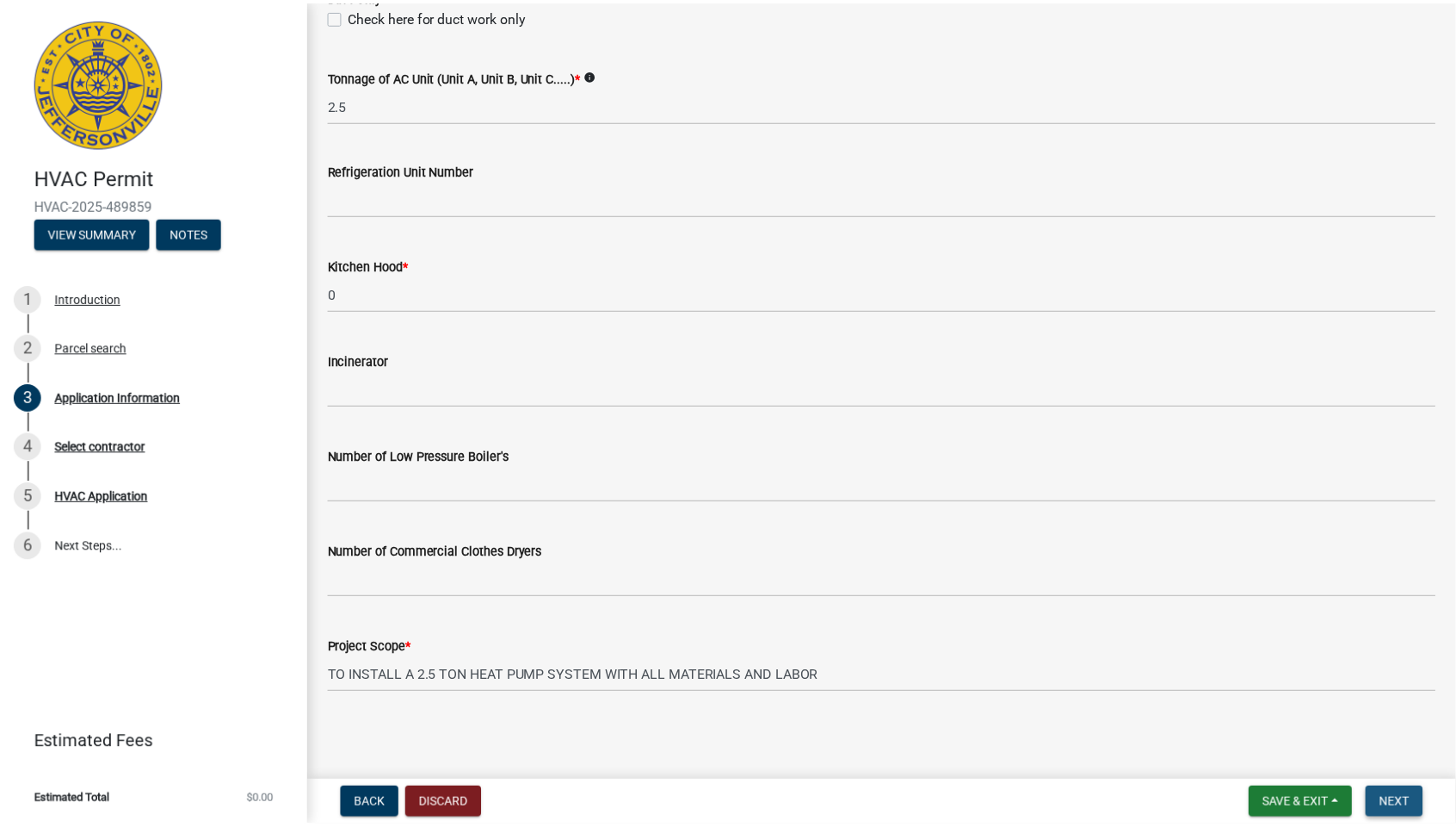
scroll to position [0, 0]
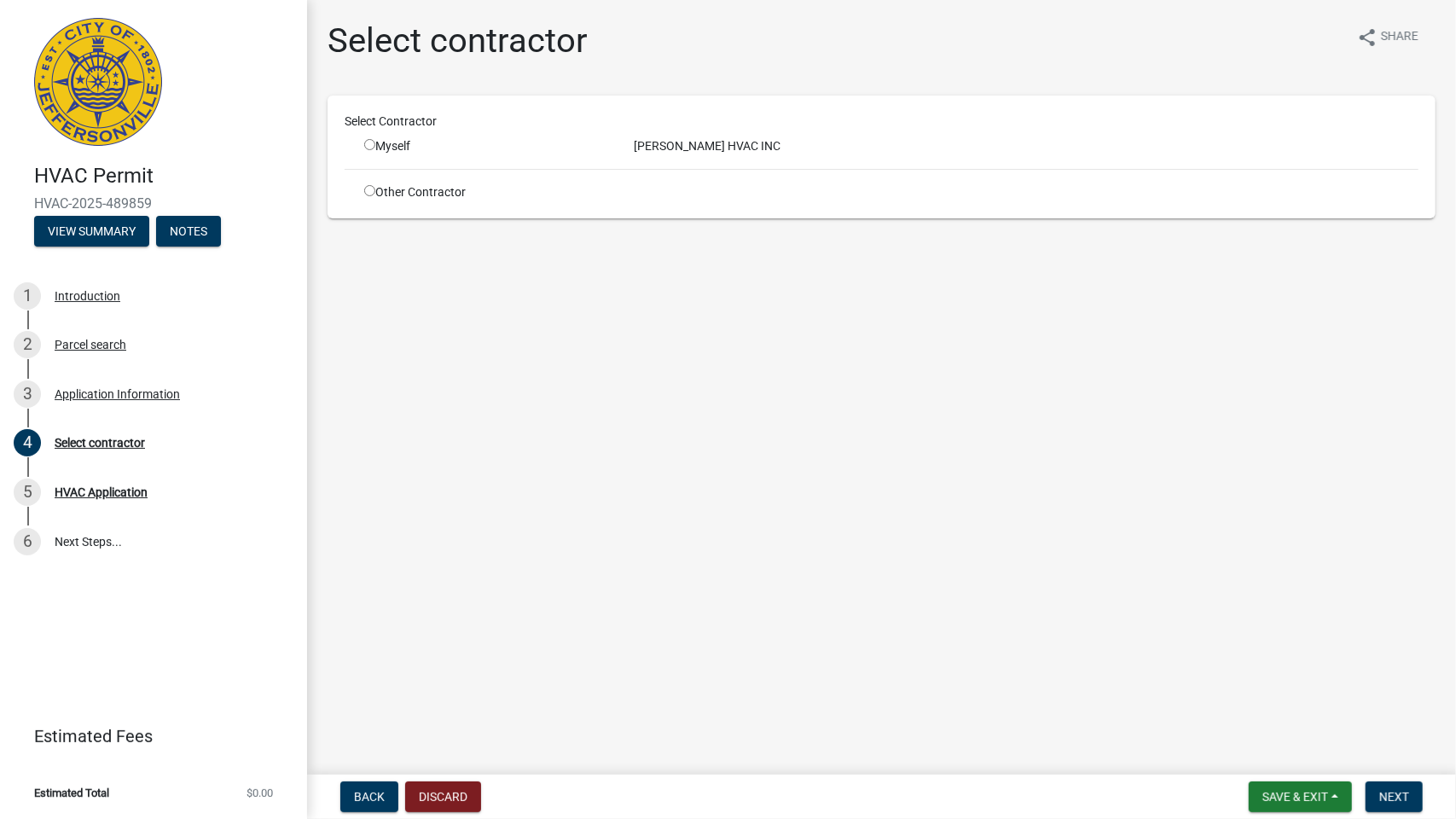
click at [369, 145] on input "radio" at bounding box center [369, 145] width 11 height 11
radio input "true"
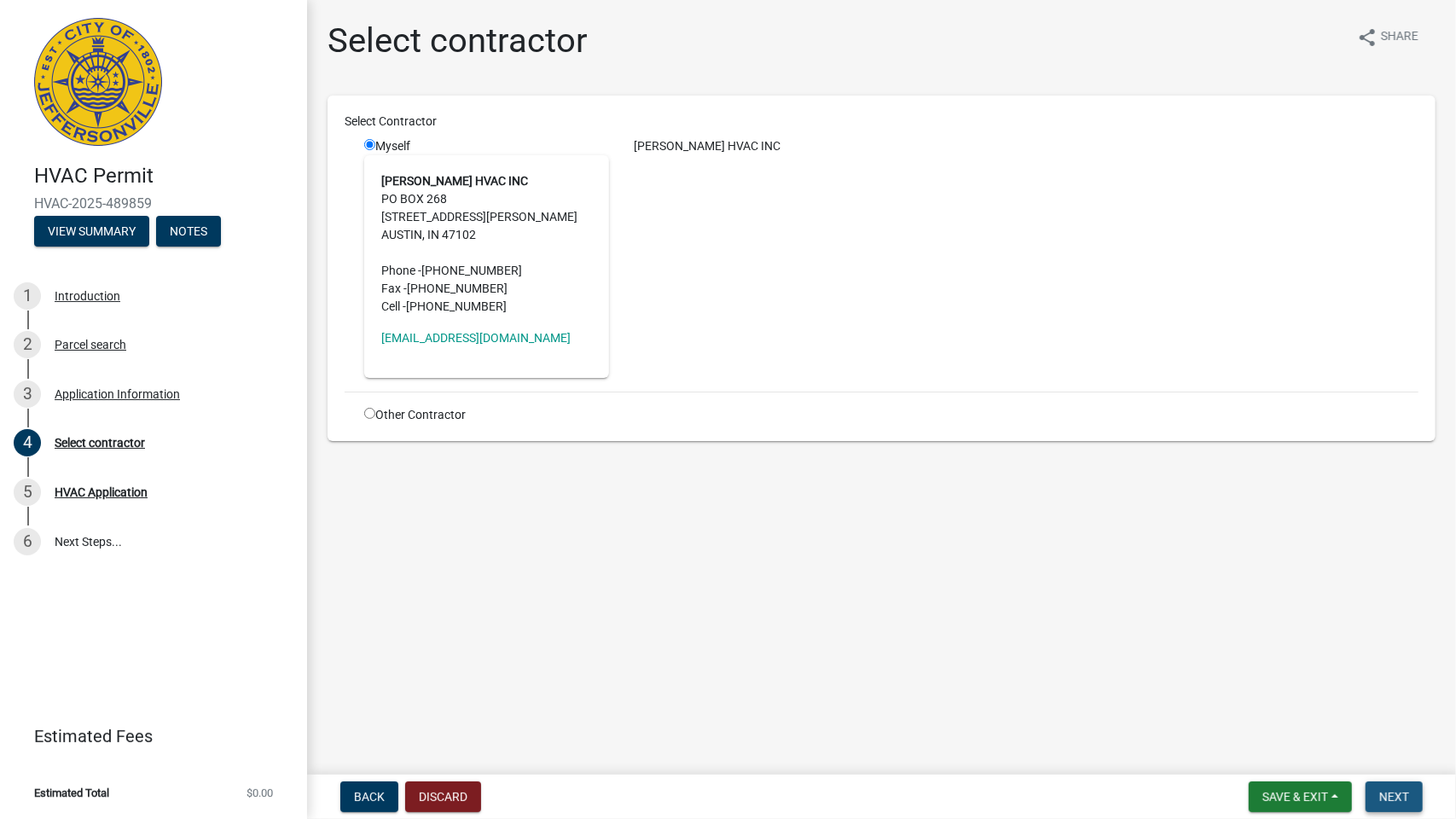
click at [1396, 801] on span "Next" at bounding box center [1394, 797] width 30 height 14
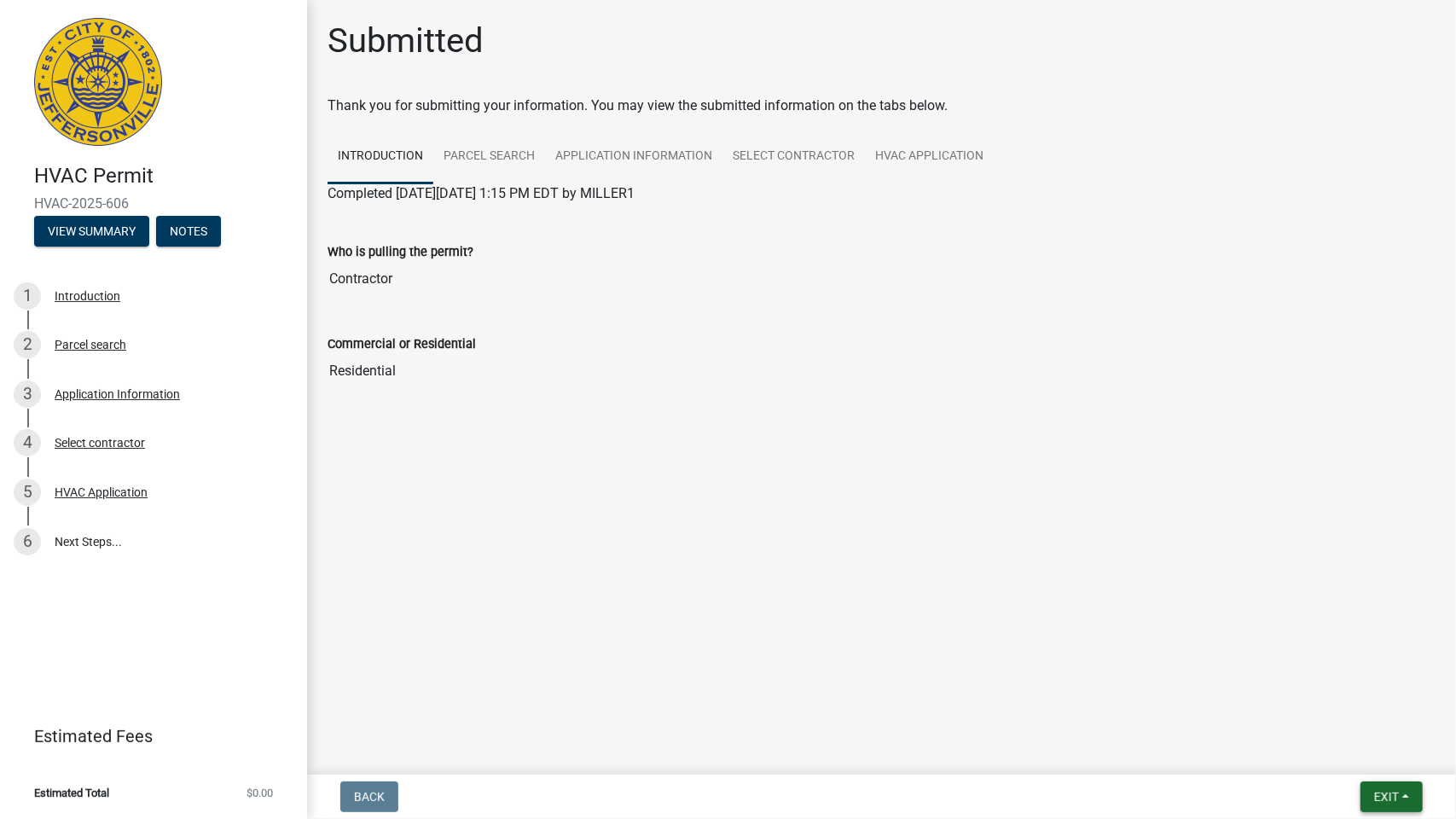
click at [1401, 799] on button "Exit" at bounding box center [1391, 796] width 63 height 31
click at [1342, 757] on button "Save & Exit" at bounding box center [1355, 752] width 137 height 41
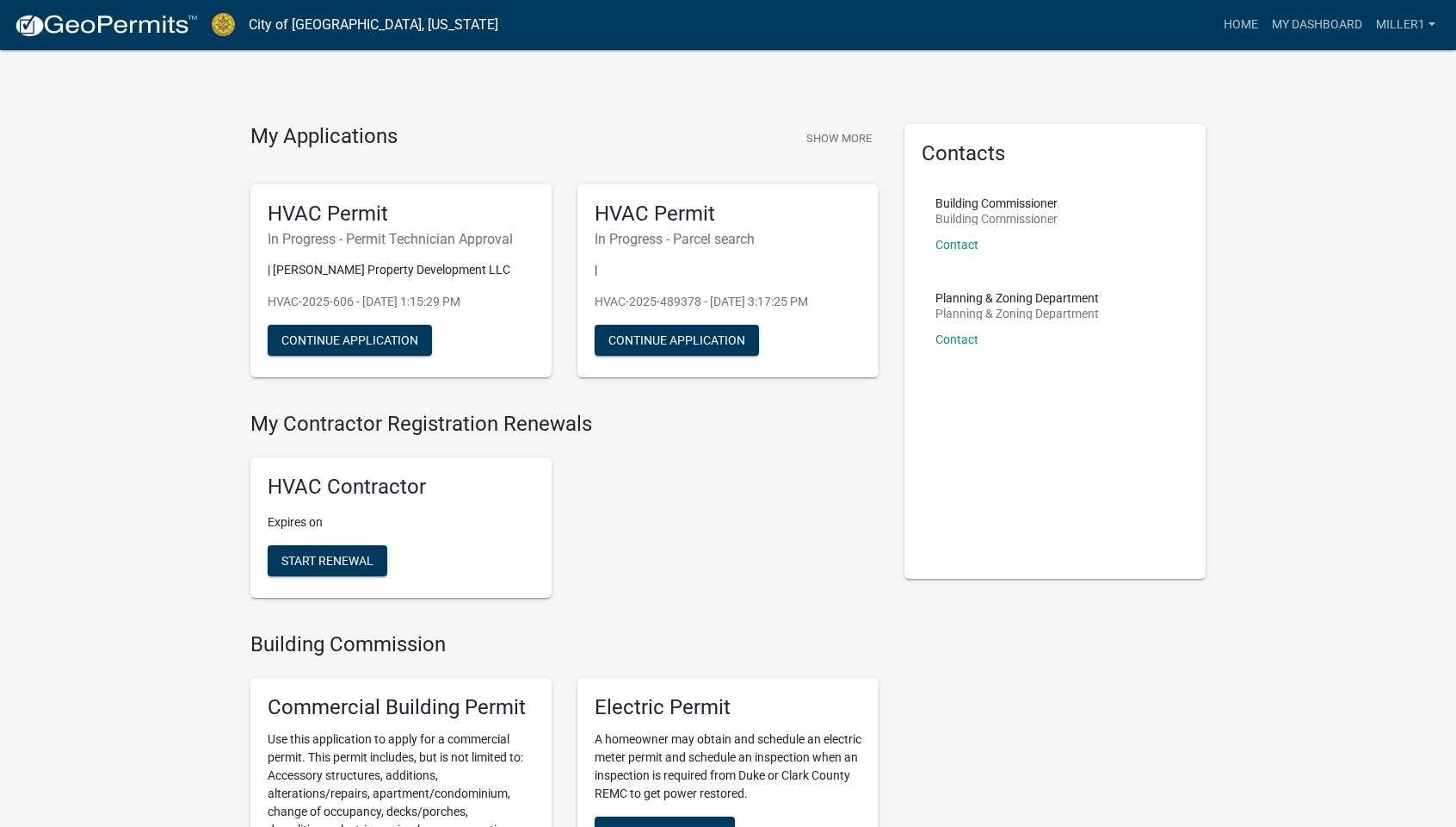
drag, startPoint x: 694, startPoint y: 12, endPoint x: 729, endPoint y: 3, distance: 36.1
click at [696, 14] on div "Home My Dashboard MILLER1 Account Logout" at bounding box center [978, 25] width 930 height 33
click at [1219, 0] on nav "City of [GEOGRAPHIC_DATA], [US_STATE] more_horiz Home My Dashboard MILLER1 Acco…" at bounding box center [728, 25] width 1456 height 50
